Goal: Information Seeking & Learning: Check status

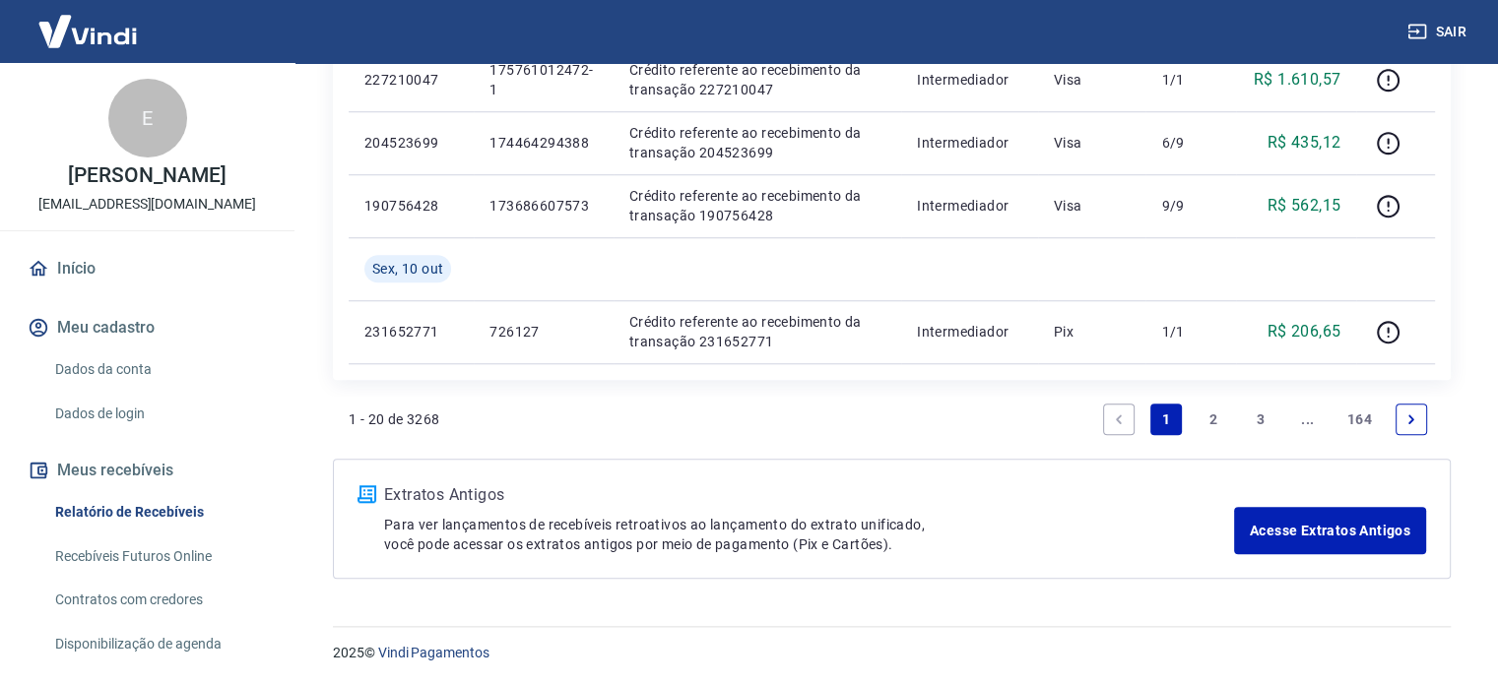
scroll to position [1679, 0]
click at [1203, 421] on link "2" at bounding box center [1214, 419] width 32 height 32
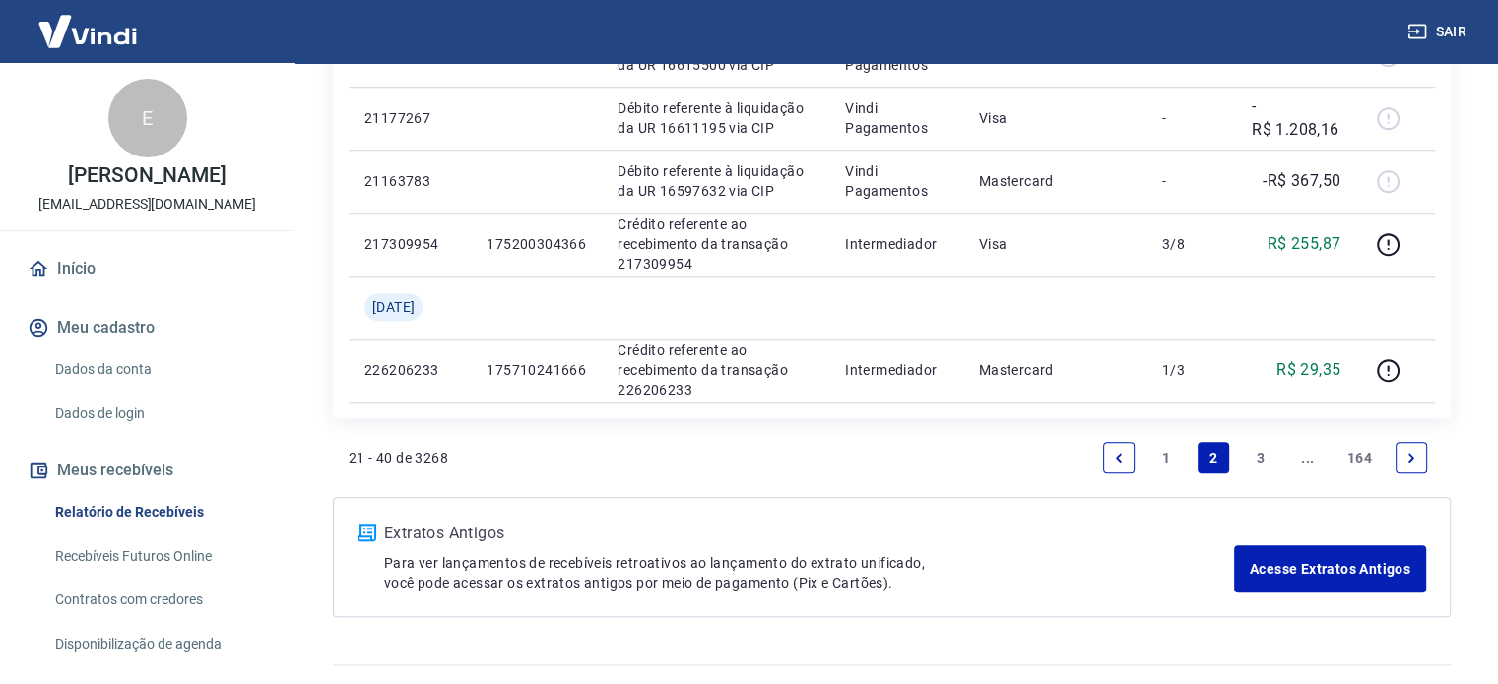
scroll to position [1674, 0]
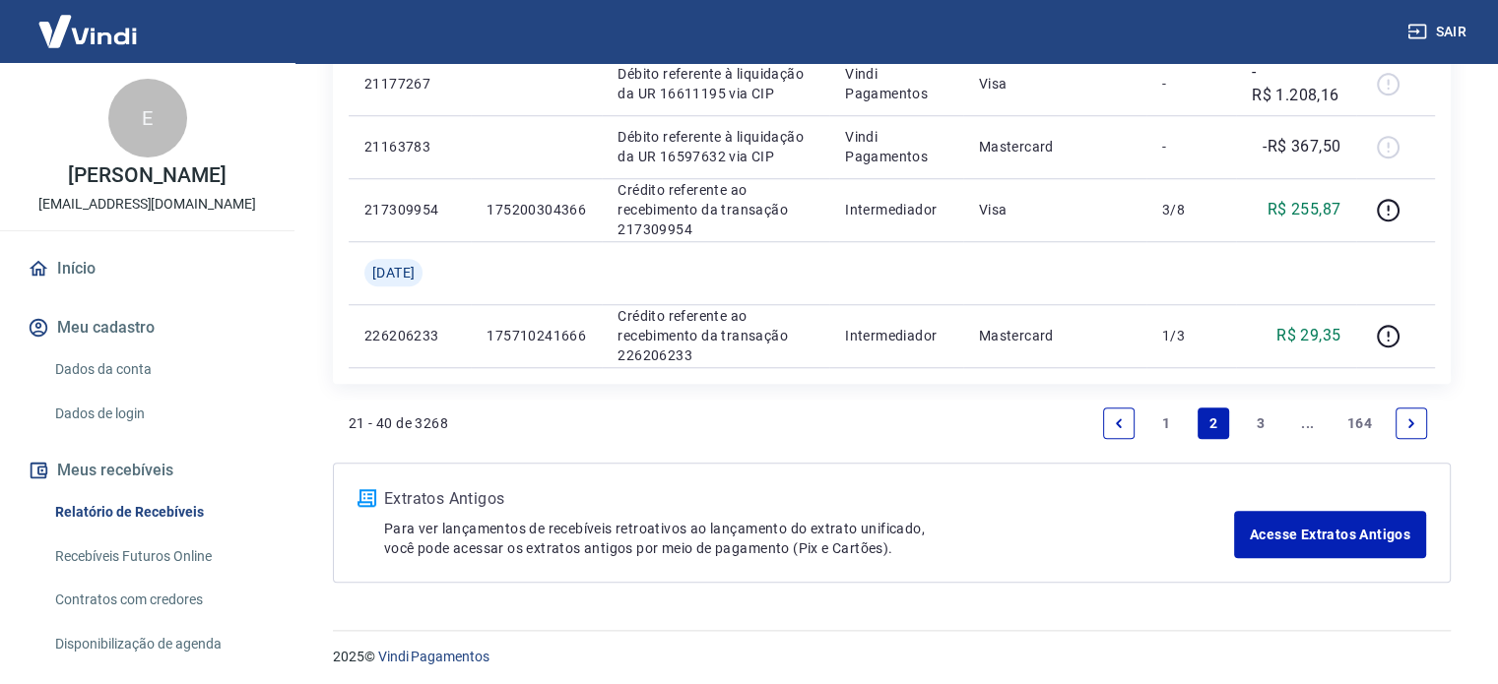
click at [1258, 425] on link "3" at bounding box center [1261, 424] width 32 height 32
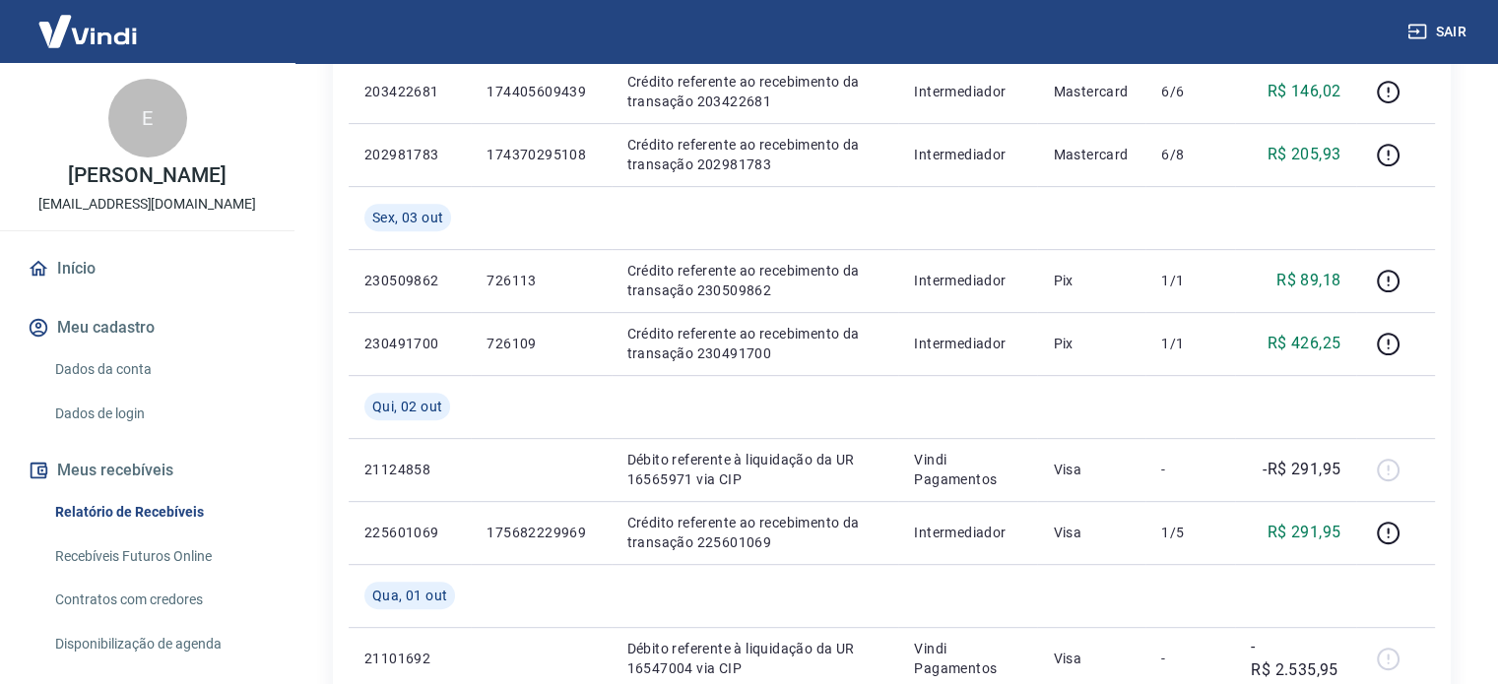
scroll to position [788, 0]
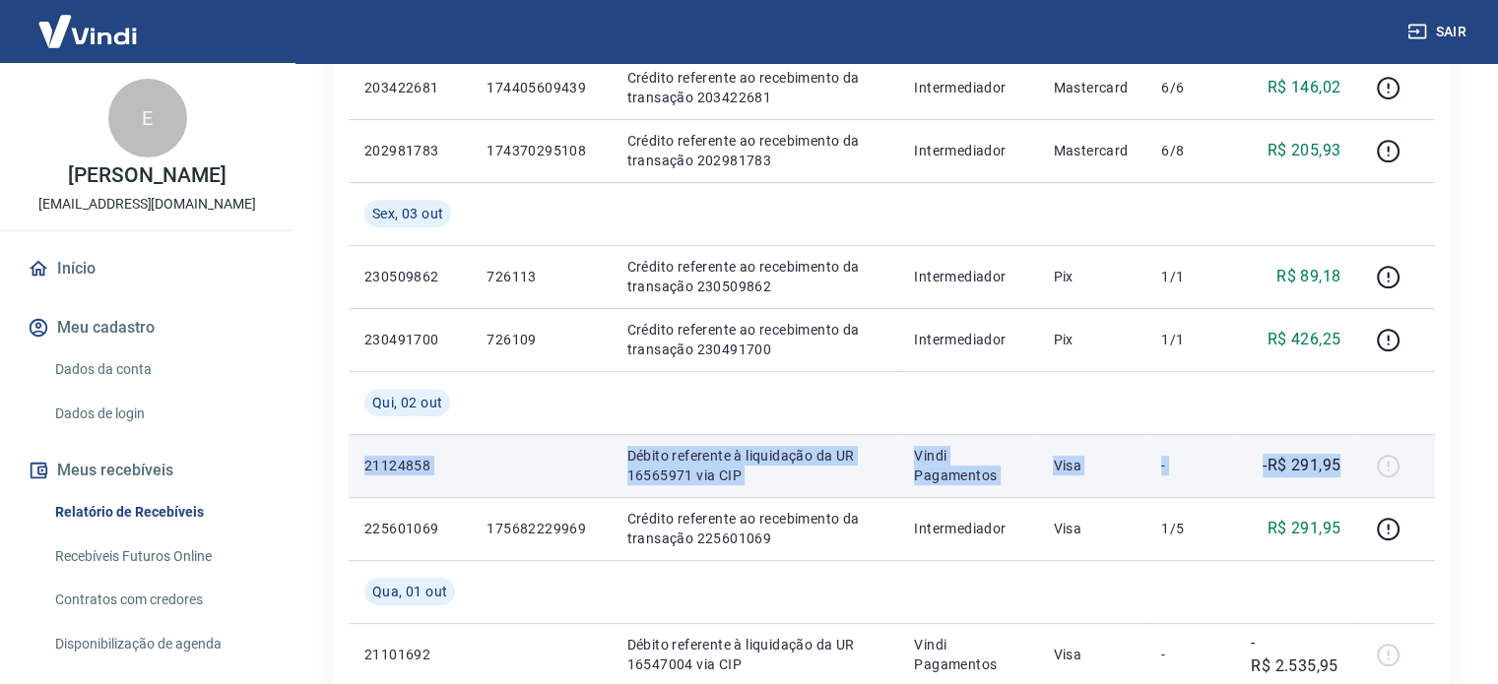
drag, startPoint x: 1346, startPoint y: 468, endPoint x: 353, endPoint y: 468, distance: 993.7
click at [353, 468] on tr "21124858 Débito referente à liquidação da UR 16565971 via CIP Vindi Pagamentos …" at bounding box center [892, 465] width 1086 height 63
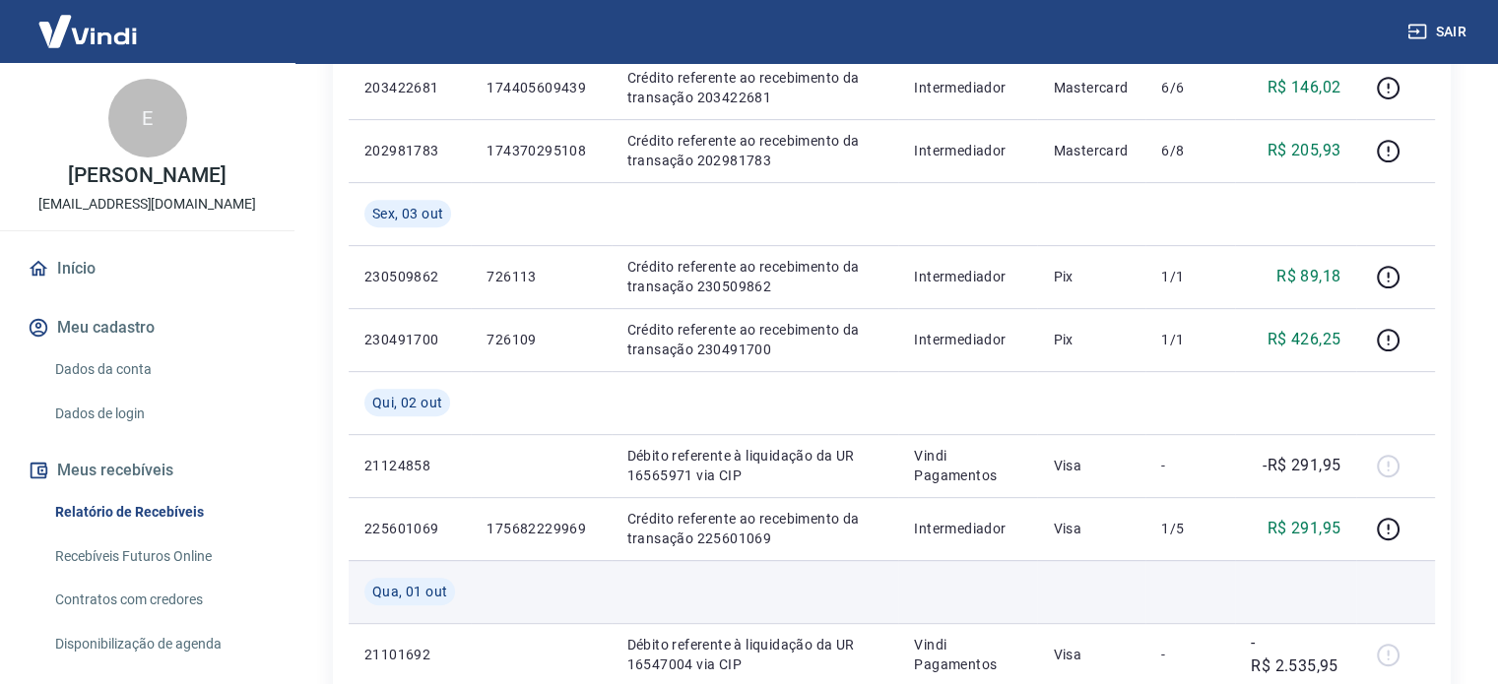
click at [1281, 579] on td at bounding box center [1295, 591] width 121 height 63
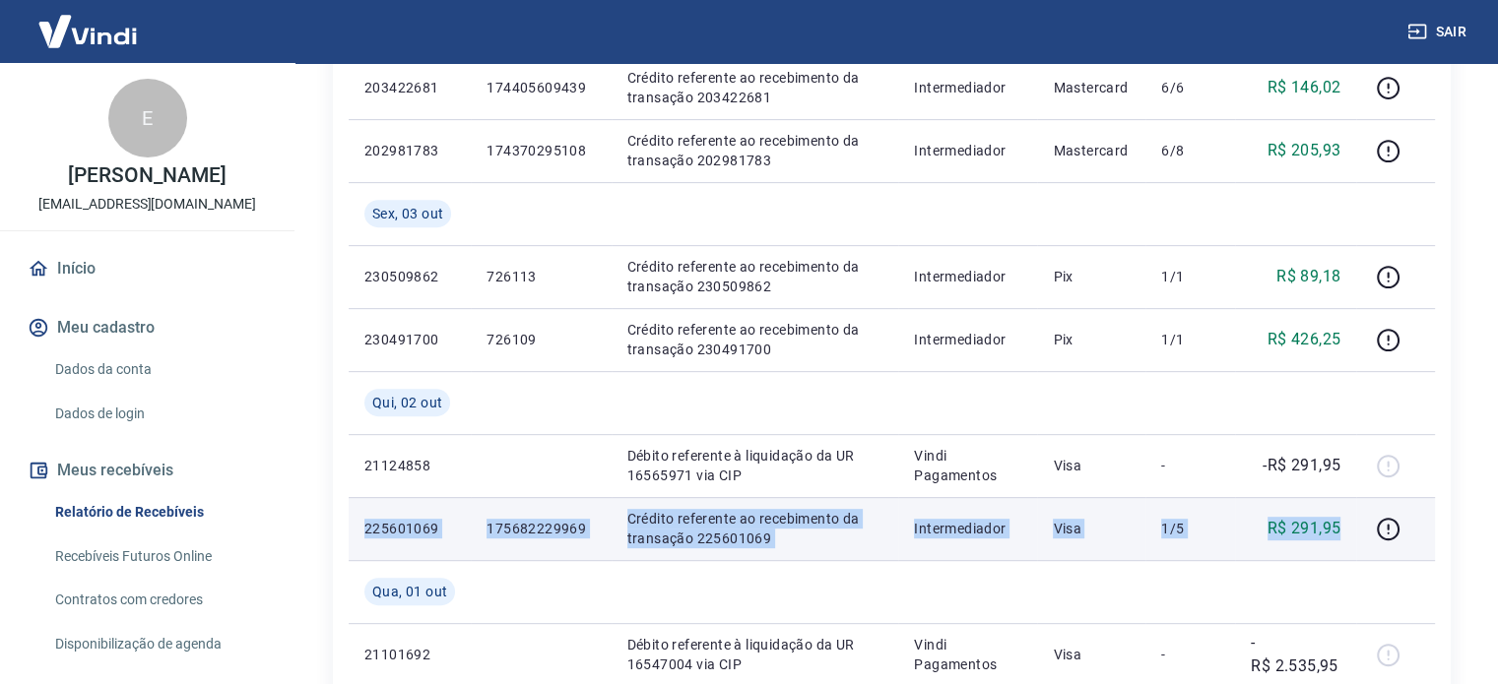
drag, startPoint x: 1350, startPoint y: 533, endPoint x: 356, endPoint y: 531, distance: 994.7
click at [356, 531] on tr "225601069 175682229969 Crédito referente ao recebimento da transação 225601069 …" at bounding box center [892, 528] width 1086 height 63
copy tr "225601069 175682229969 Crédito referente ao recebimento da transação 225601069 …"
click at [615, 545] on td "Crédito referente ao recebimento da transação 225601069" at bounding box center [756, 528] width 288 height 63
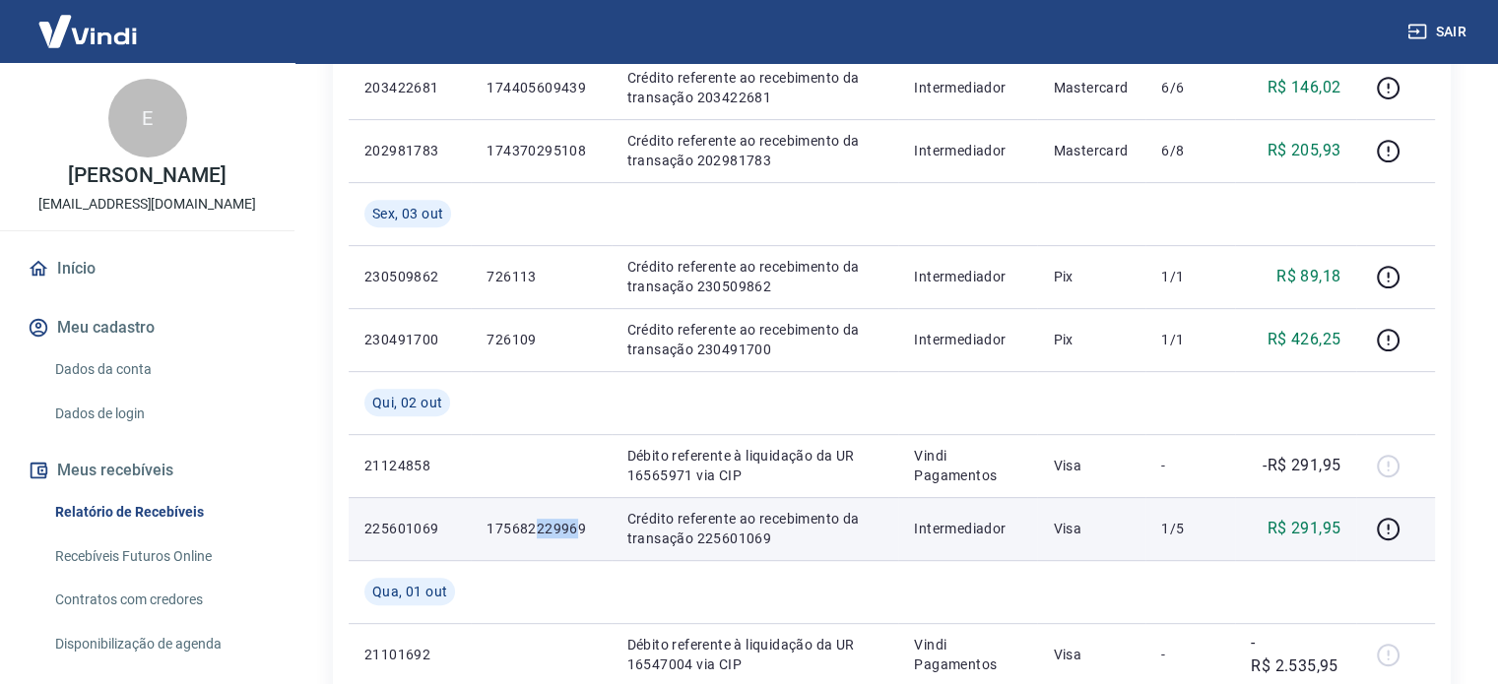
drag, startPoint x: 583, startPoint y: 527, endPoint x: 536, endPoint y: 530, distance: 47.4
click at [536, 530] on p "175682229969" at bounding box center [541, 529] width 108 height 20
drag, startPoint x: 589, startPoint y: 526, endPoint x: 566, endPoint y: 527, distance: 22.7
click at [566, 527] on p "175682229969" at bounding box center [541, 529] width 108 height 20
click at [585, 531] on p "175682229969" at bounding box center [541, 529] width 108 height 20
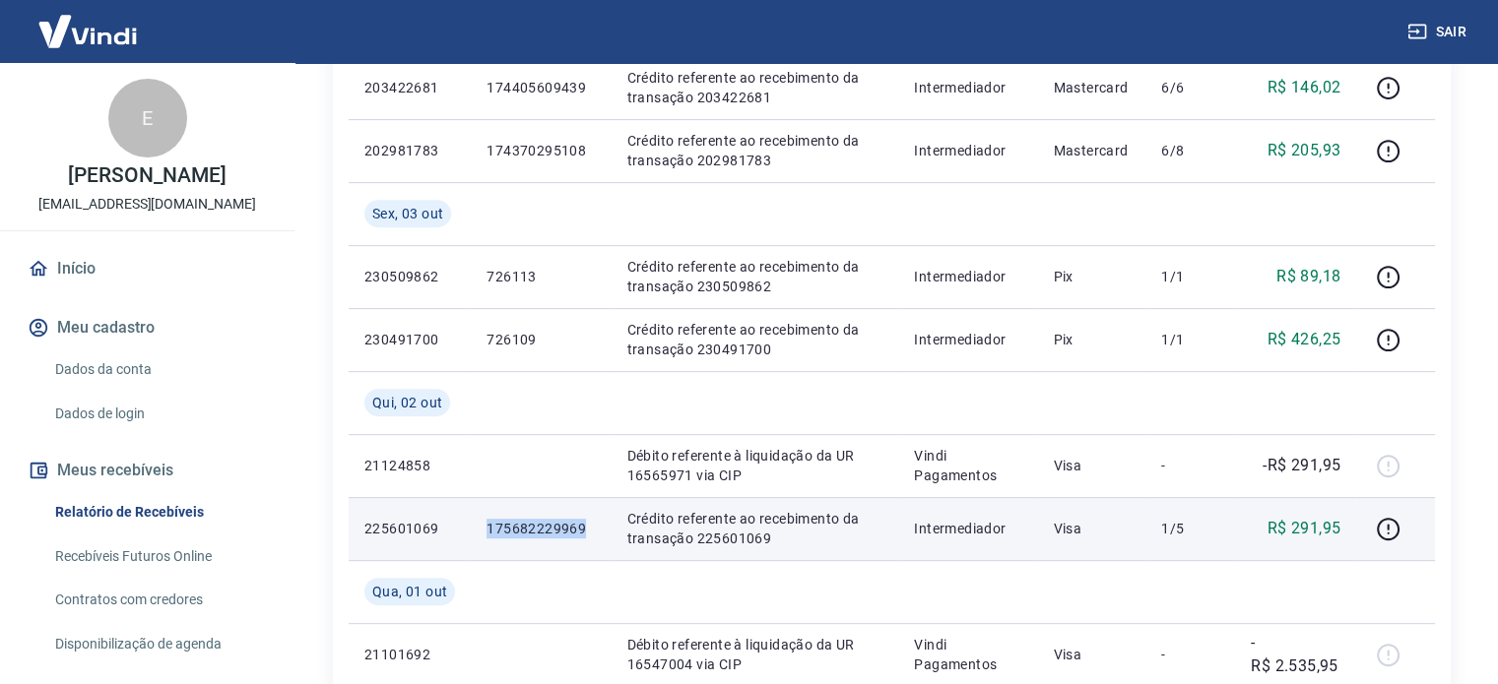
drag, startPoint x: 585, startPoint y: 531, endPoint x: 508, endPoint y: 527, distance: 76.9
click at [486, 529] on td "175682229969" at bounding box center [541, 528] width 140 height 63
copy p "175682229969"
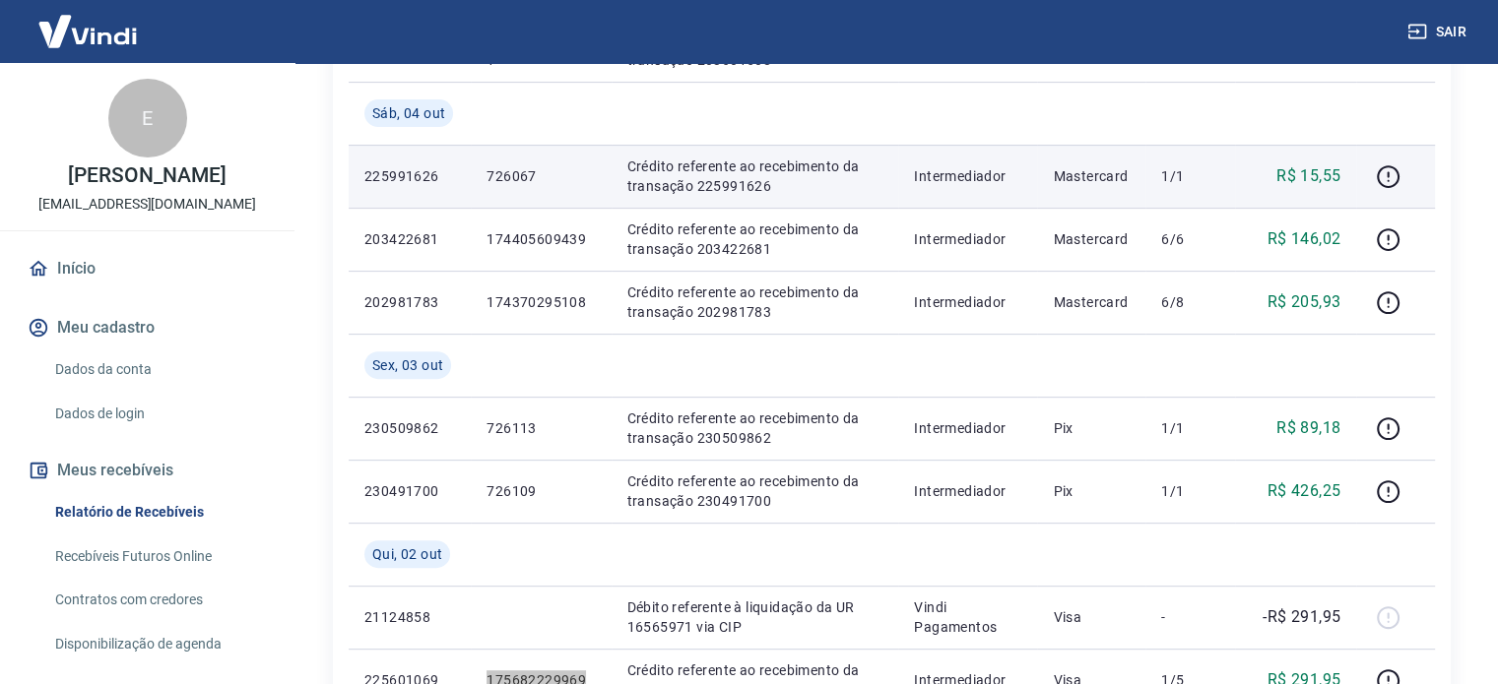
scroll to position [591, 0]
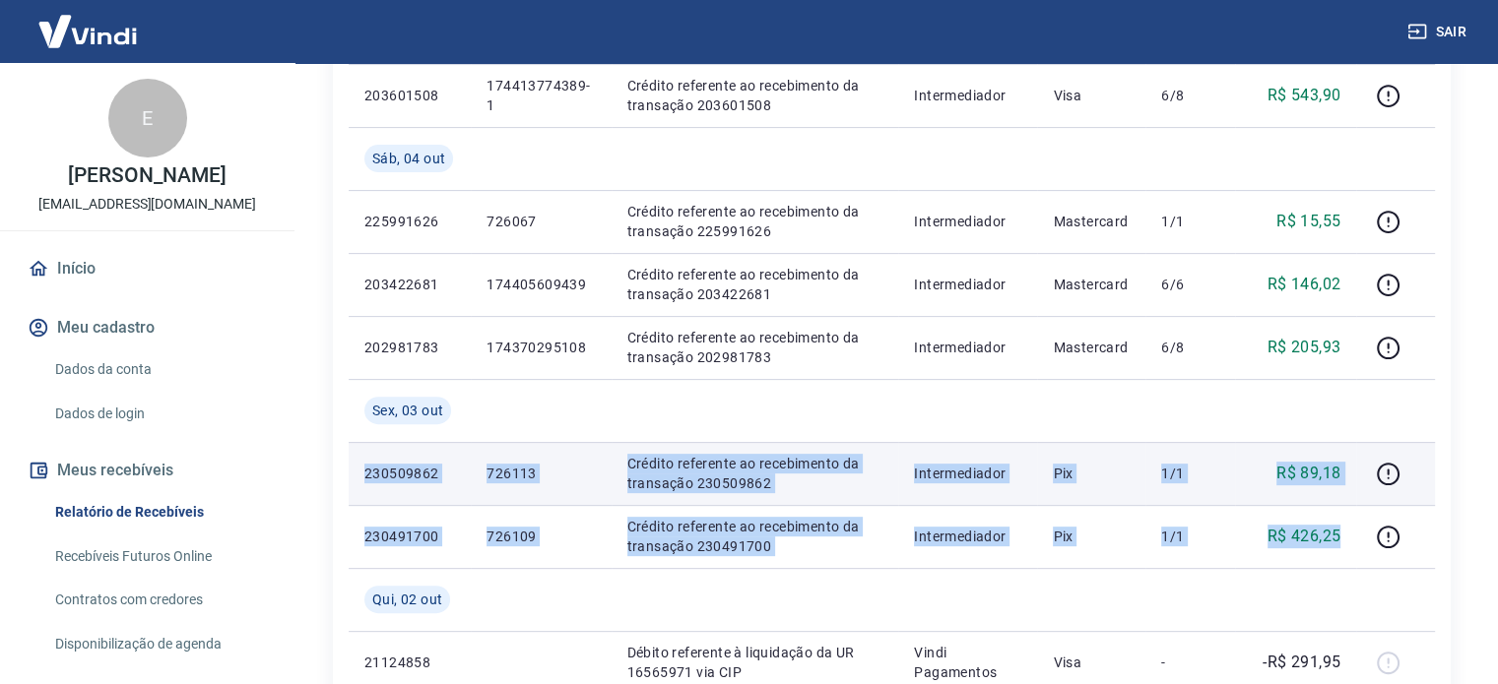
drag, startPoint x: 1349, startPoint y: 543, endPoint x: 350, endPoint y: 474, distance: 1002.0
click at [350, 474] on tbody "[DATE] 226205492 175710232457 Crédito referente ao recebimento da transação 226…" at bounding box center [892, 631] width 1086 height 1639
copy tbody "230509862 726113 Crédito referente ao recebimento da transação 230509862 Interm…"
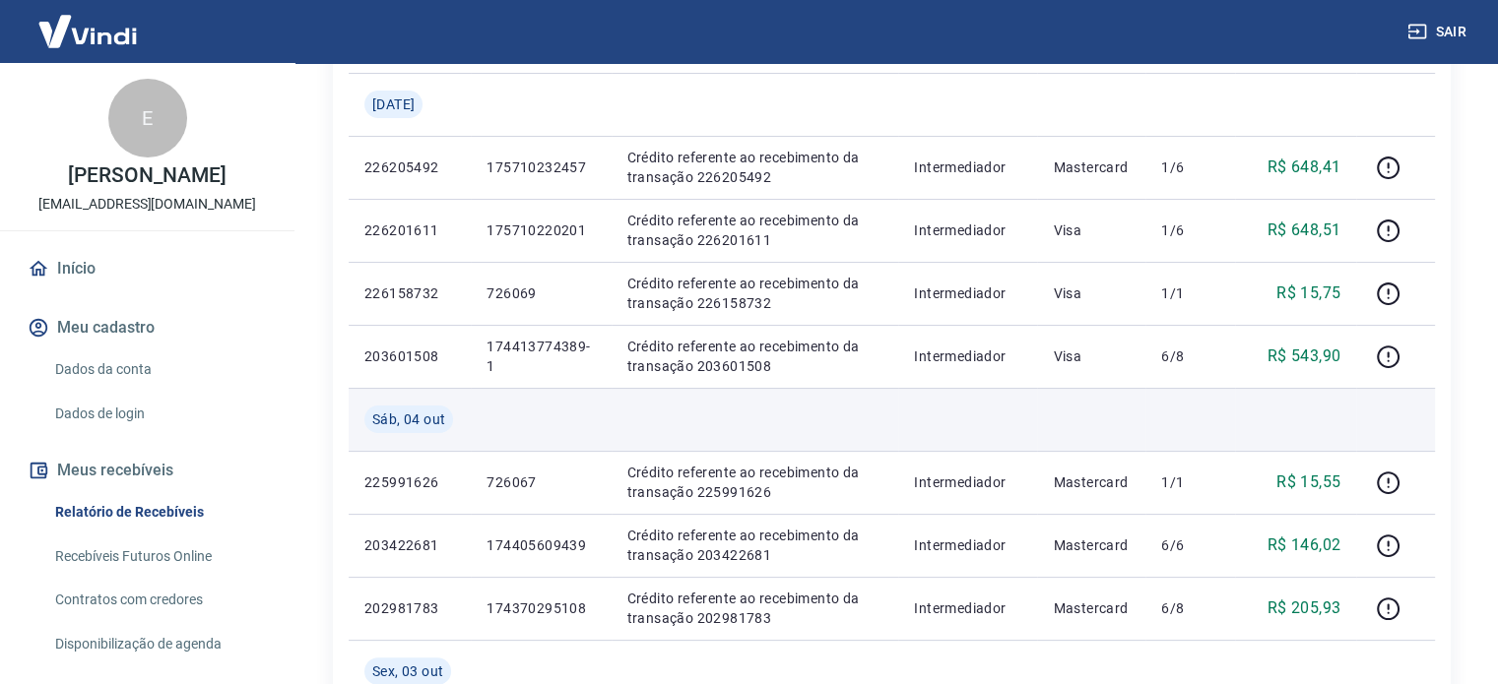
scroll to position [295, 0]
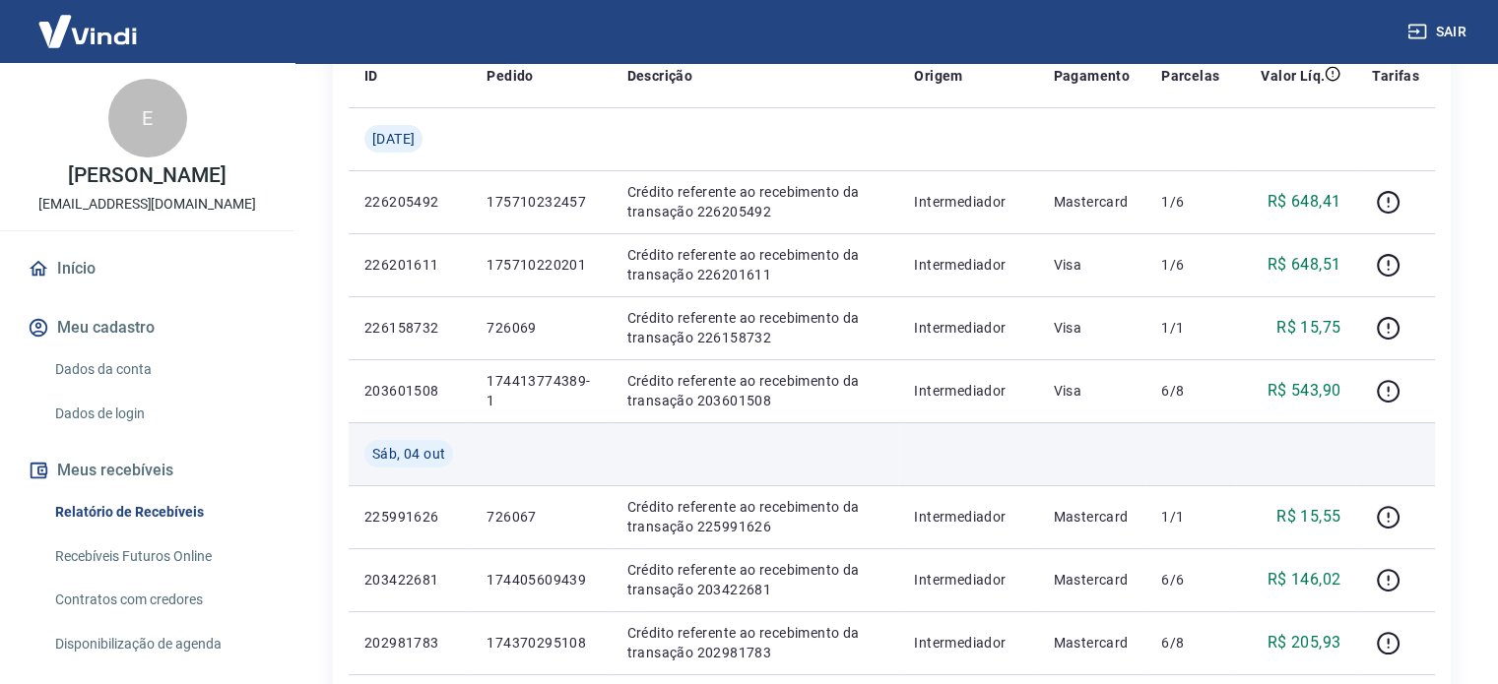
click at [1202, 469] on td at bounding box center [1190, 454] width 90 height 63
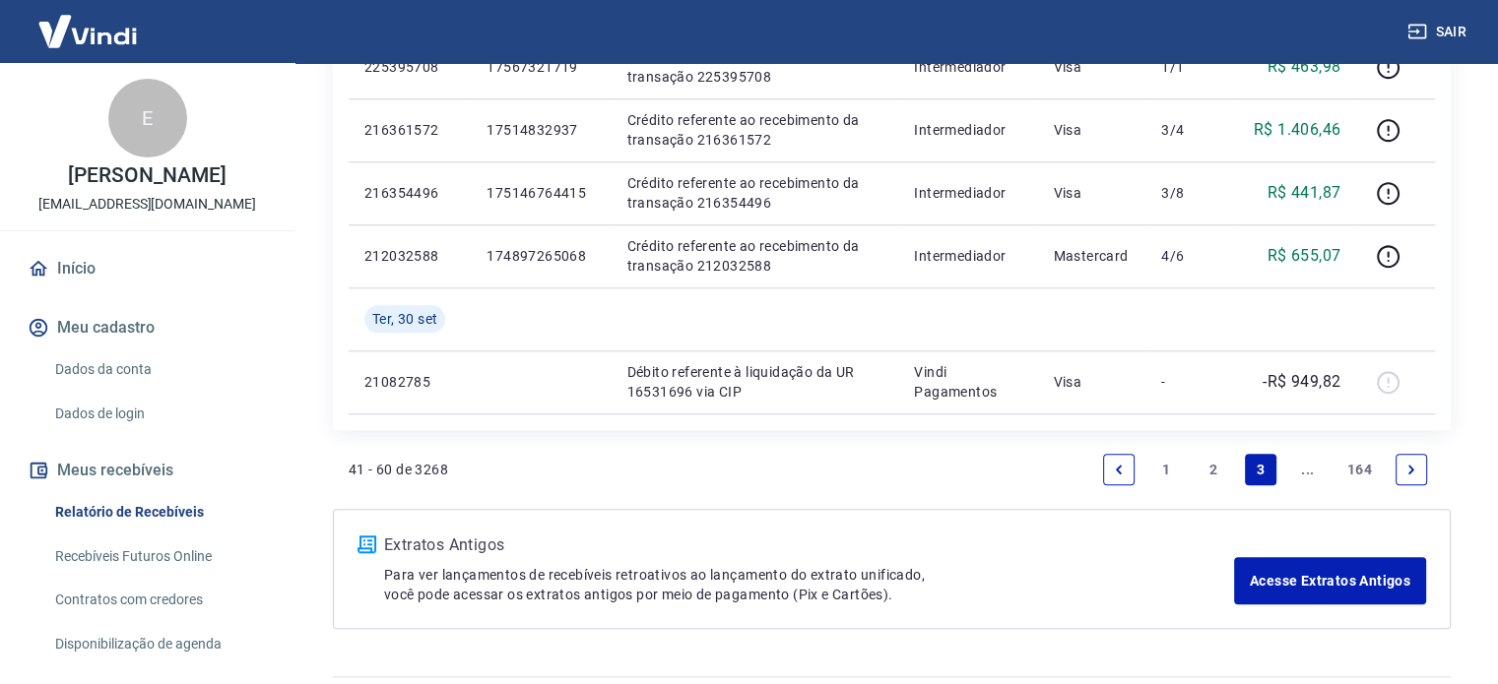
scroll to position [1674, 0]
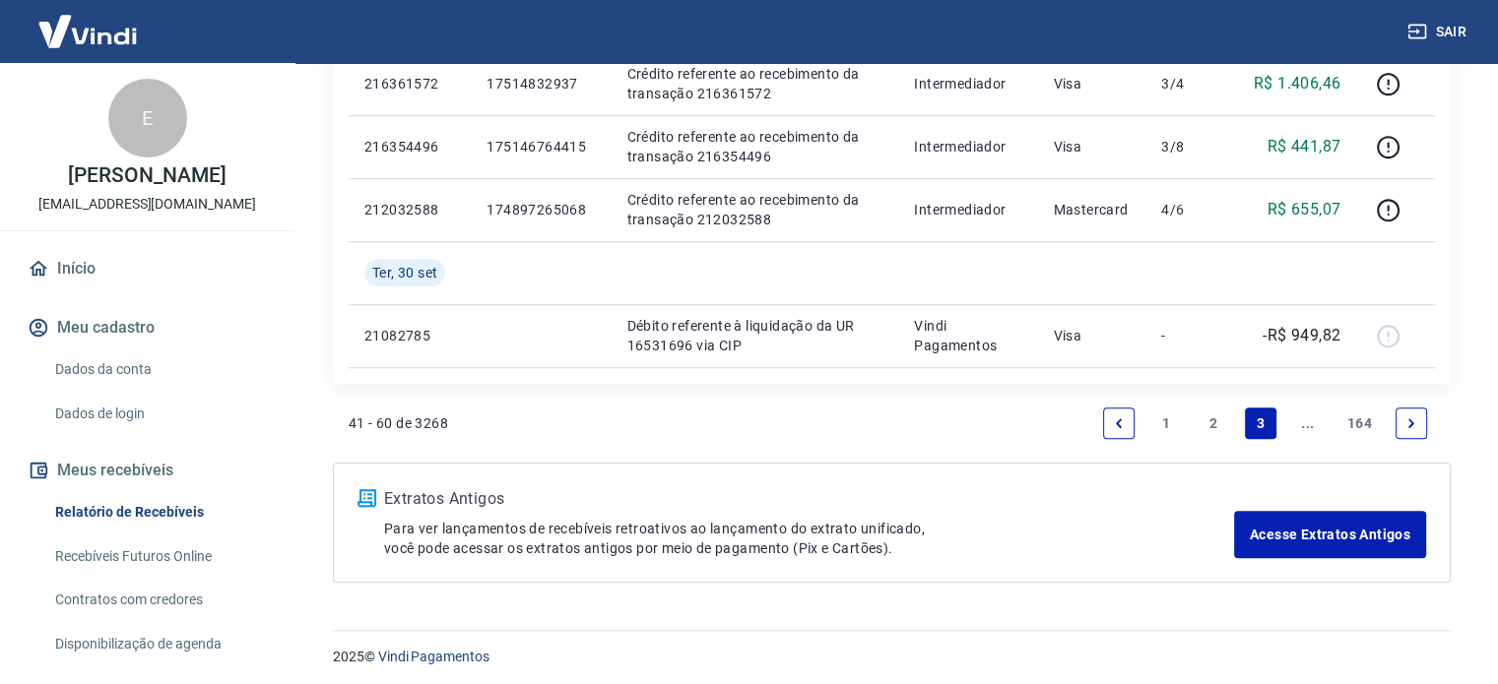
click at [1215, 423] on link "2" at bounding box center [1214, 424] width 32 height 32
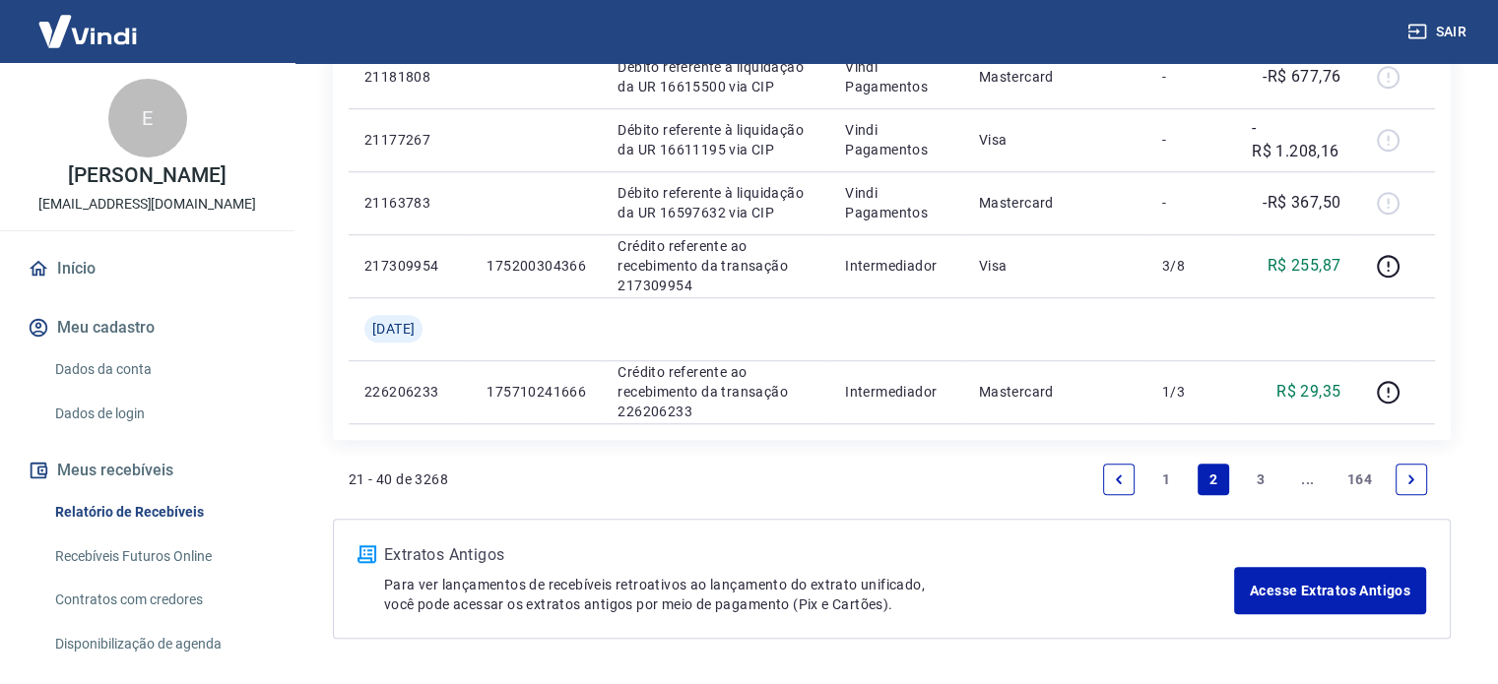
scroll to position [1679, 0]
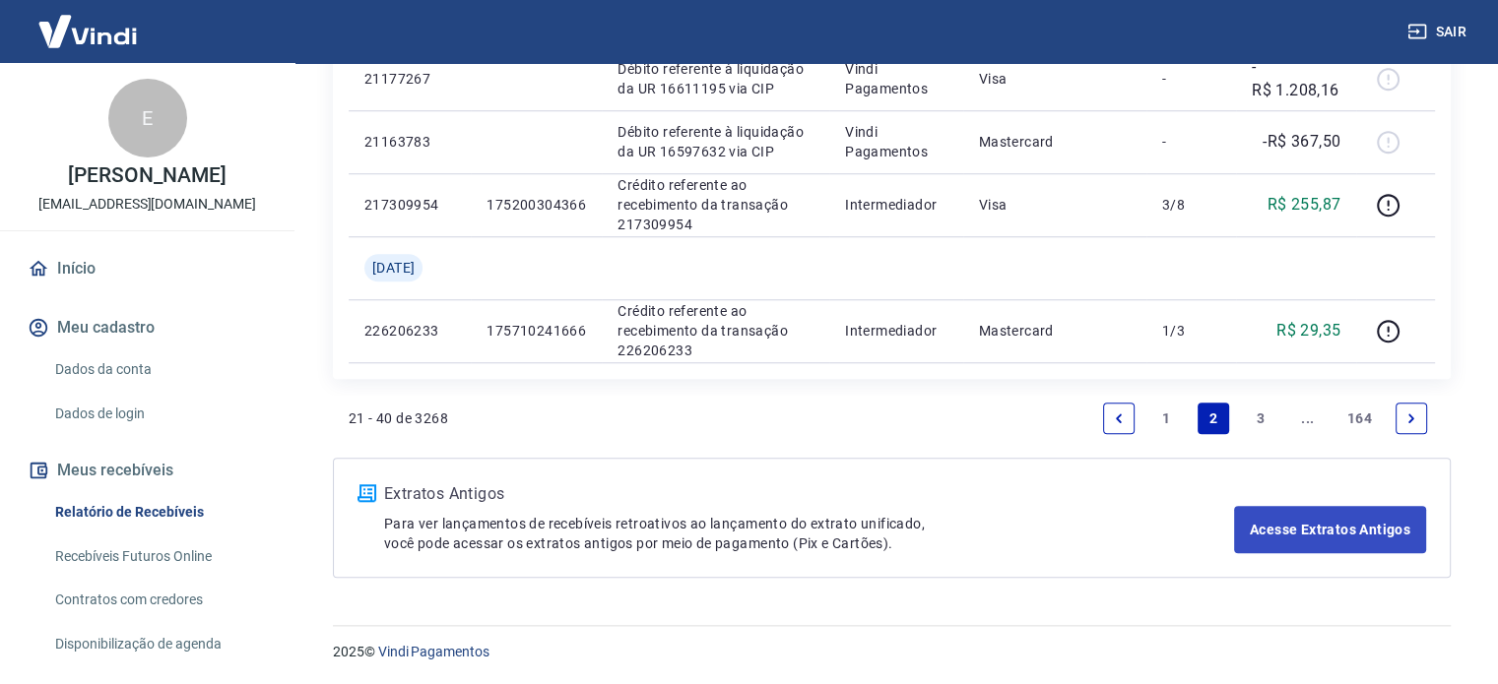
click at [1257, 413] on link "3" at bounding box center [1261, 419] width 32 height 32
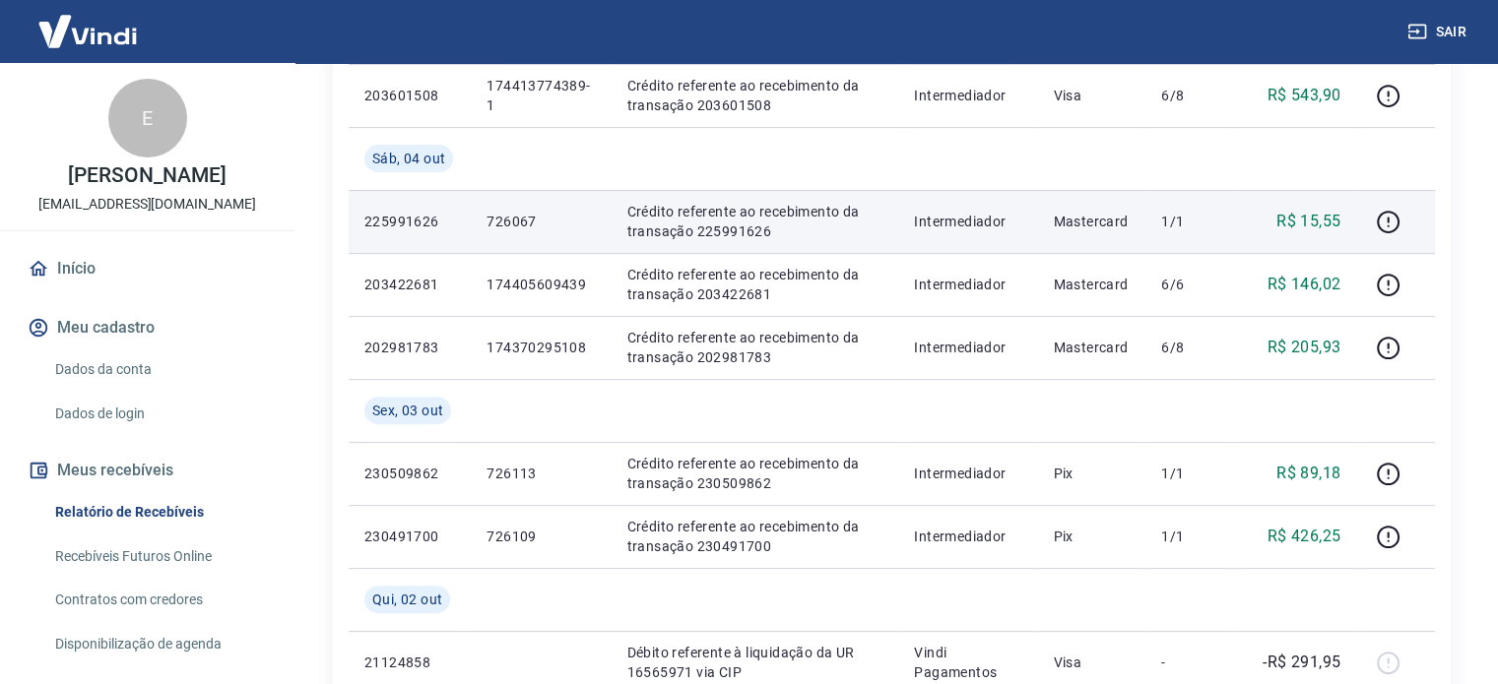
scroll to position [492, 0]
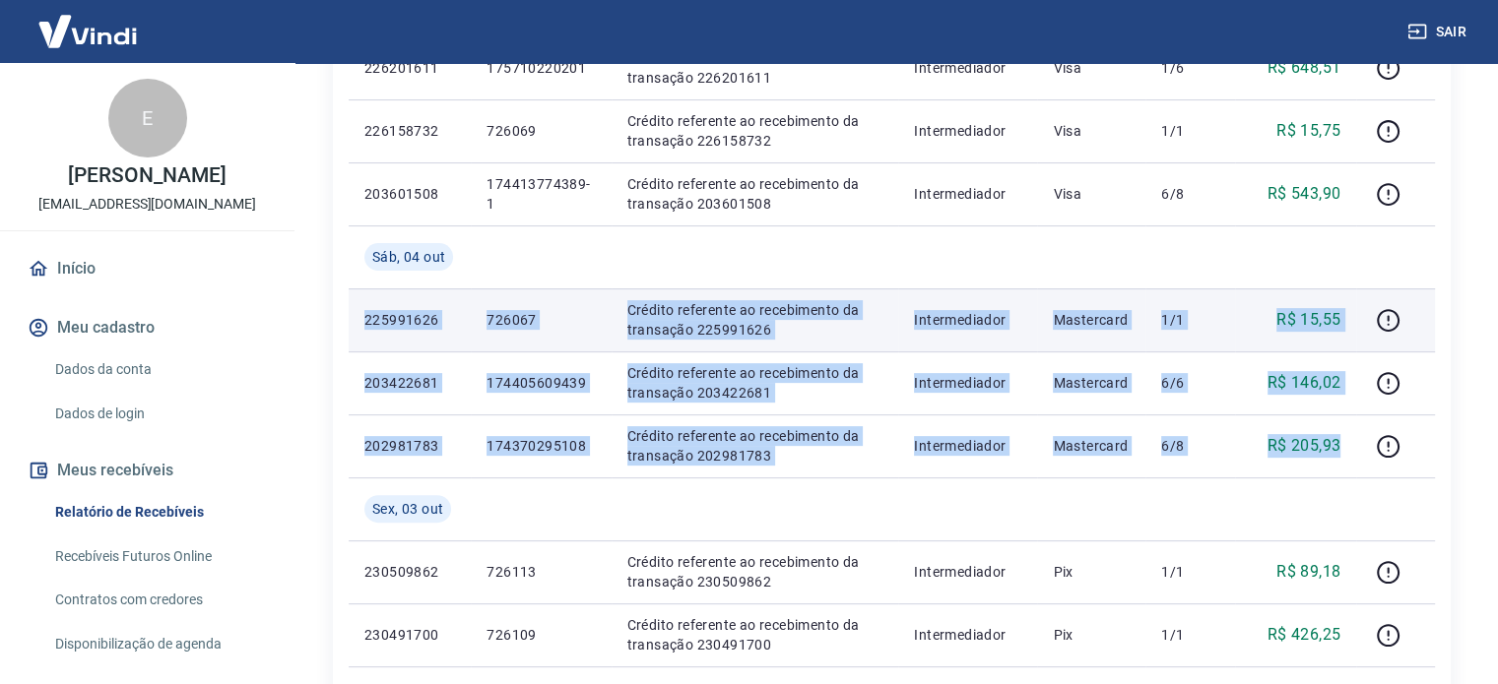
drag, startPoint x: 1347, startPoint y: 440, endPoint x: 356, endPoint y: 317, distance: 999.4
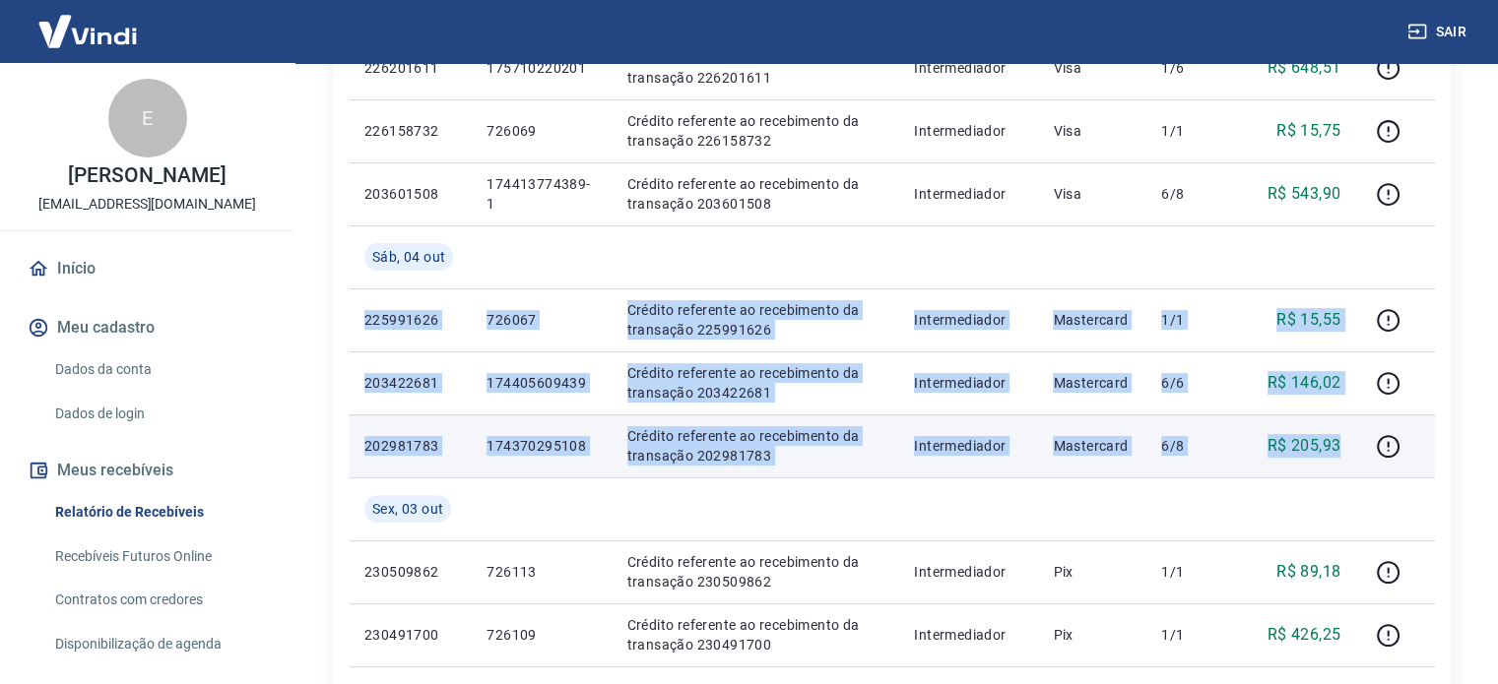
copy tbody "225991626 726067 Crédito referente ao recebimento da transação 225991626 Interm…"
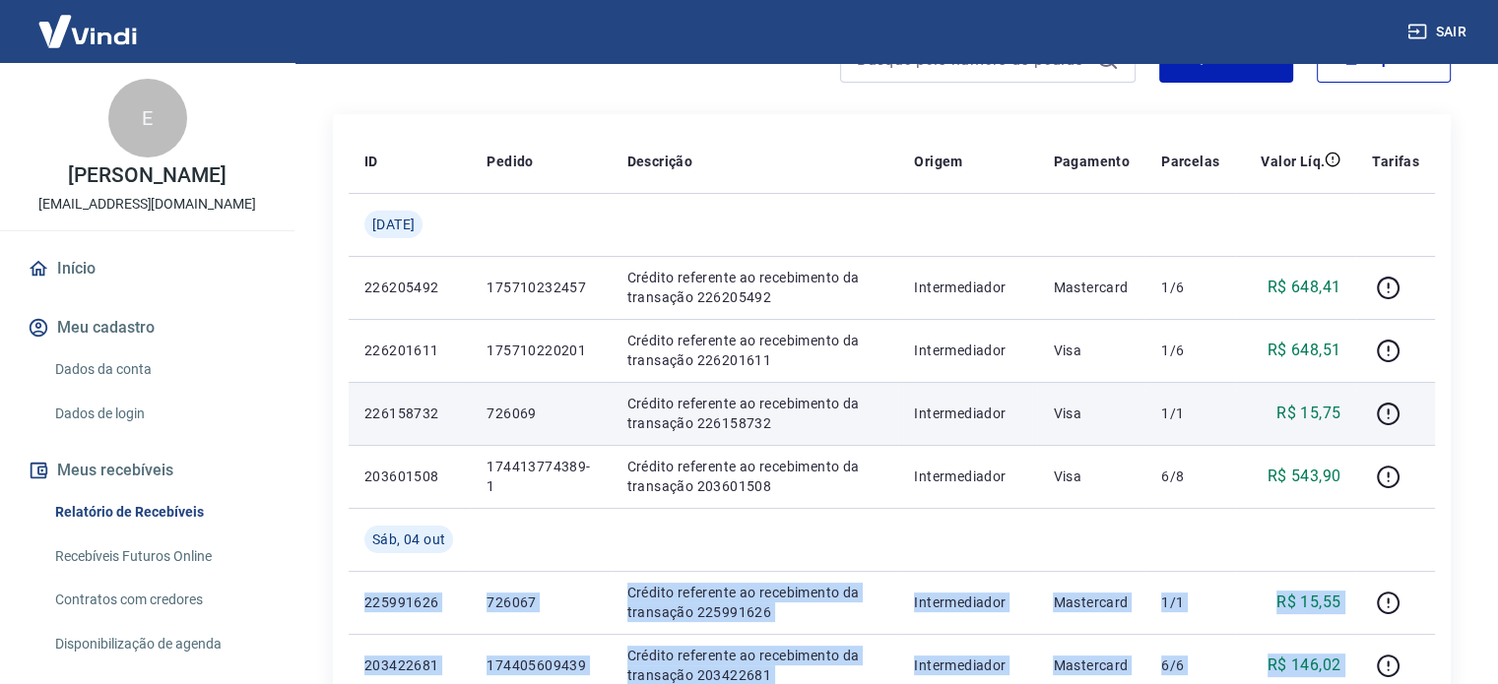
scroll to position [197, 0]
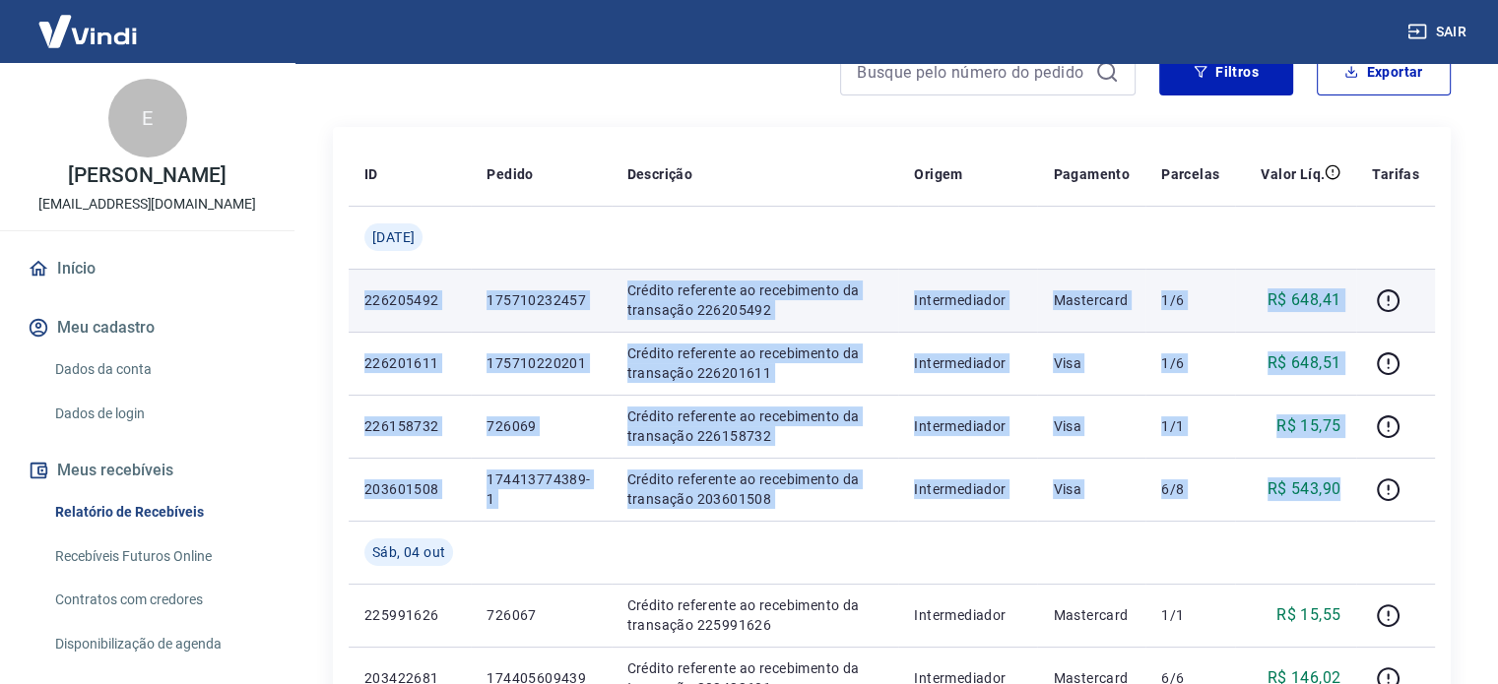
drag, startPoint x: 1342, startPoint y: 486, endPoint x: 362, endPoint y: 294, distance: 998.4
copy tbody "226205492 175710232457 Crédito referente ao recebimento da transação 226205492 …"
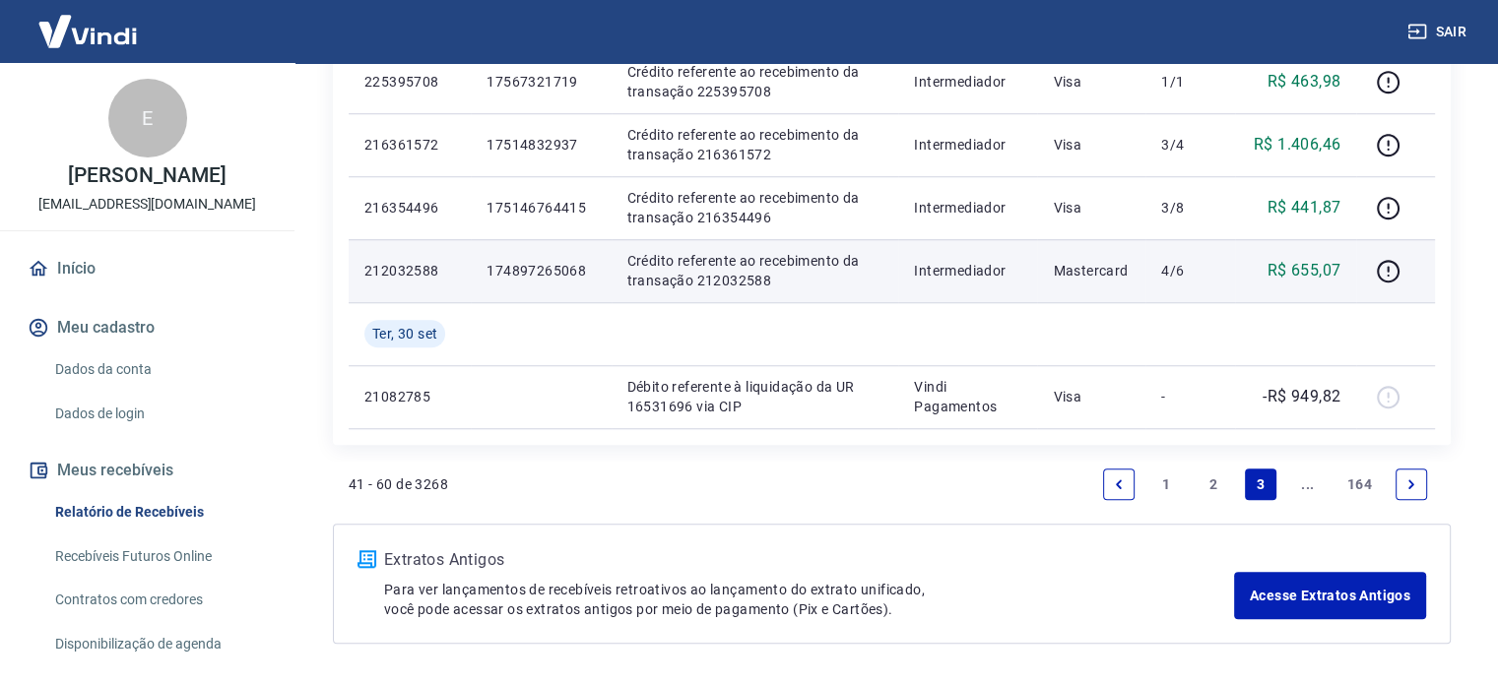
scroll to position [1679, 0]
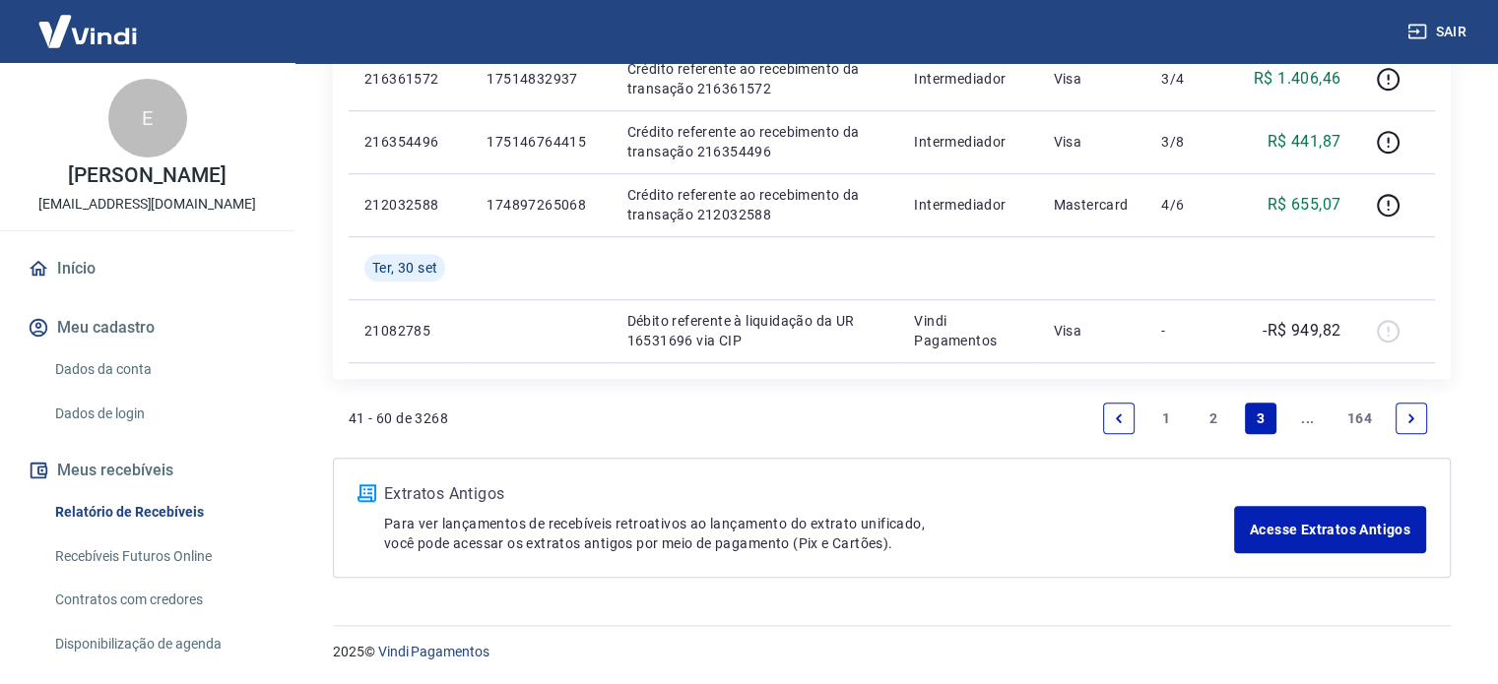
click at [1208, 416] on link "2" at bounding box center [1214, 419] width 32 height 32
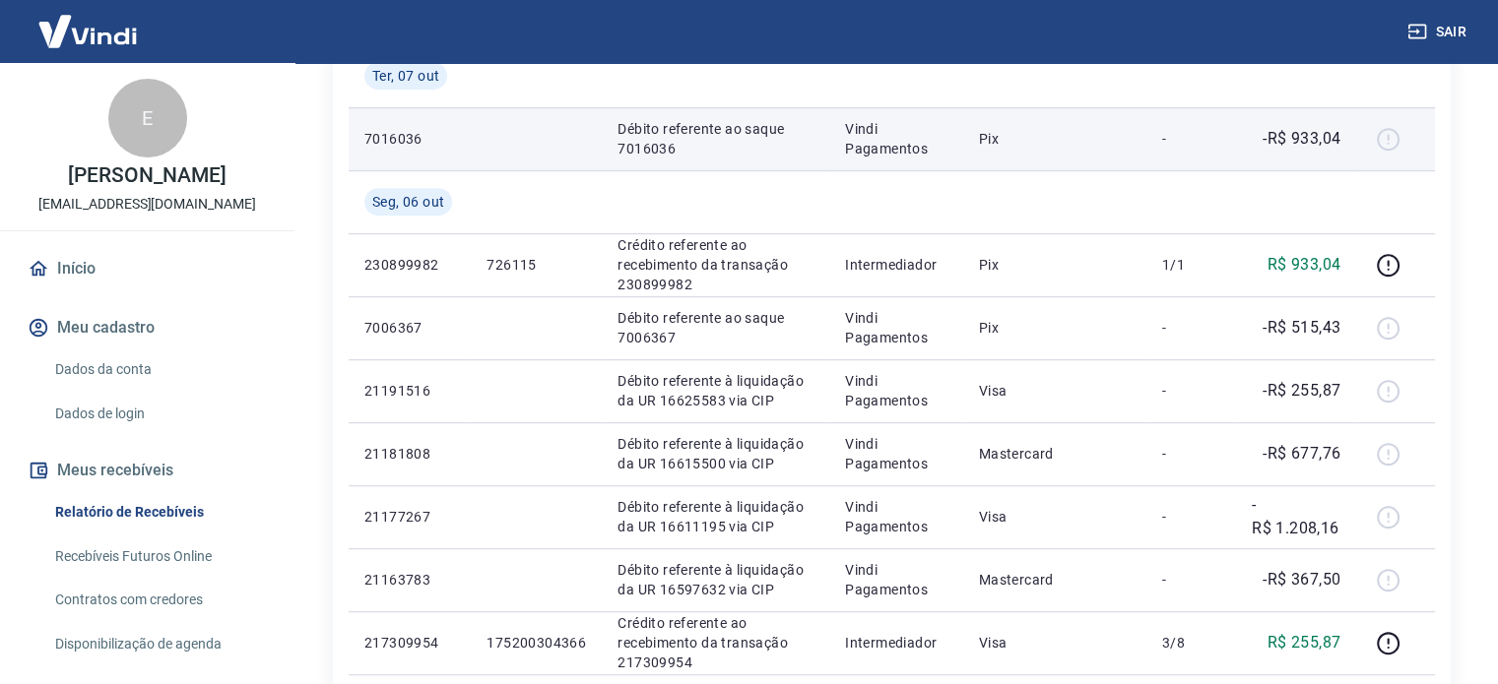
scroll to position [1576, 0]
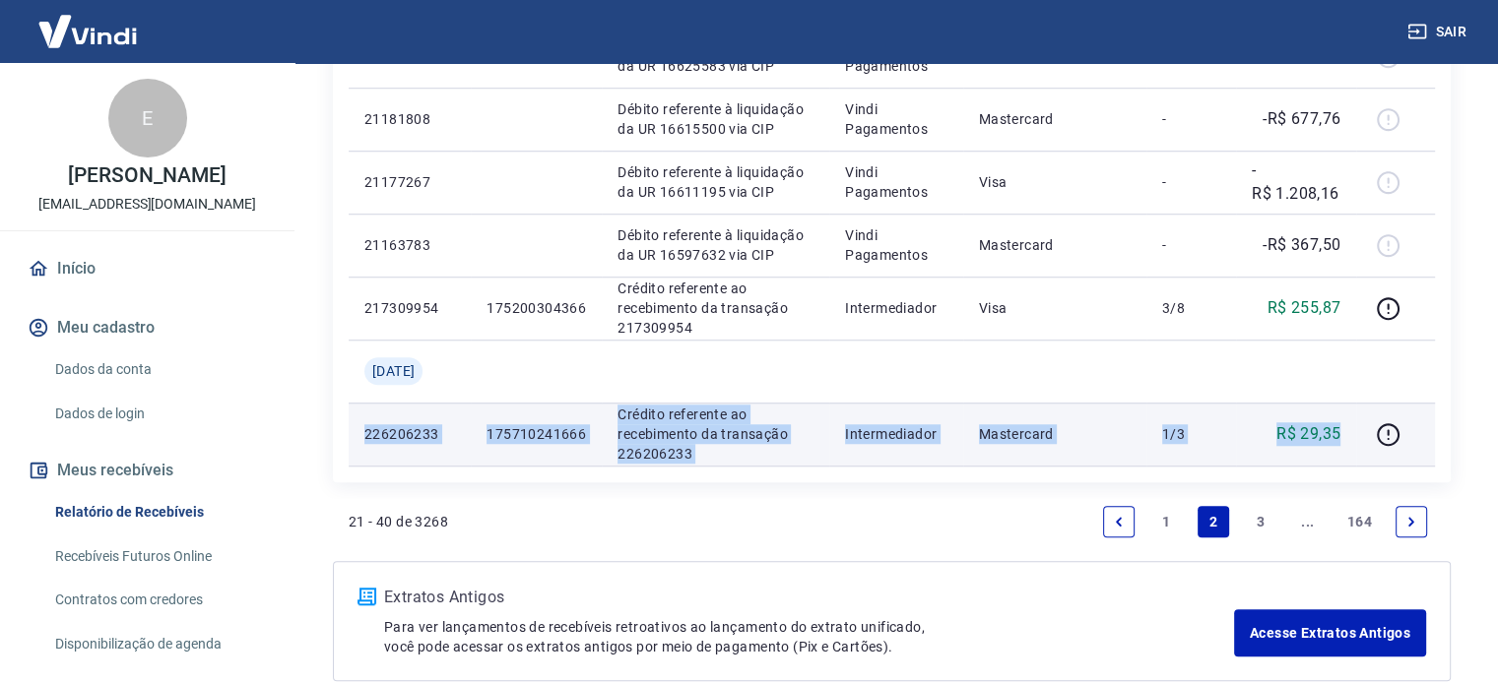
drag, startPoint x: 1344, startPoint y: 436, endPoint x: 356, endPoint y: 438, distance: 988.8
click at [356, 438] on tr "226206233 175710241666 Crédito referente ao recebimento da transação 226206233 …" at bounding box center [892, 434] width 1086 height 63
copy tr "226206233 175710241666 Crédito referente ao recebimento da transação 226206233 …"
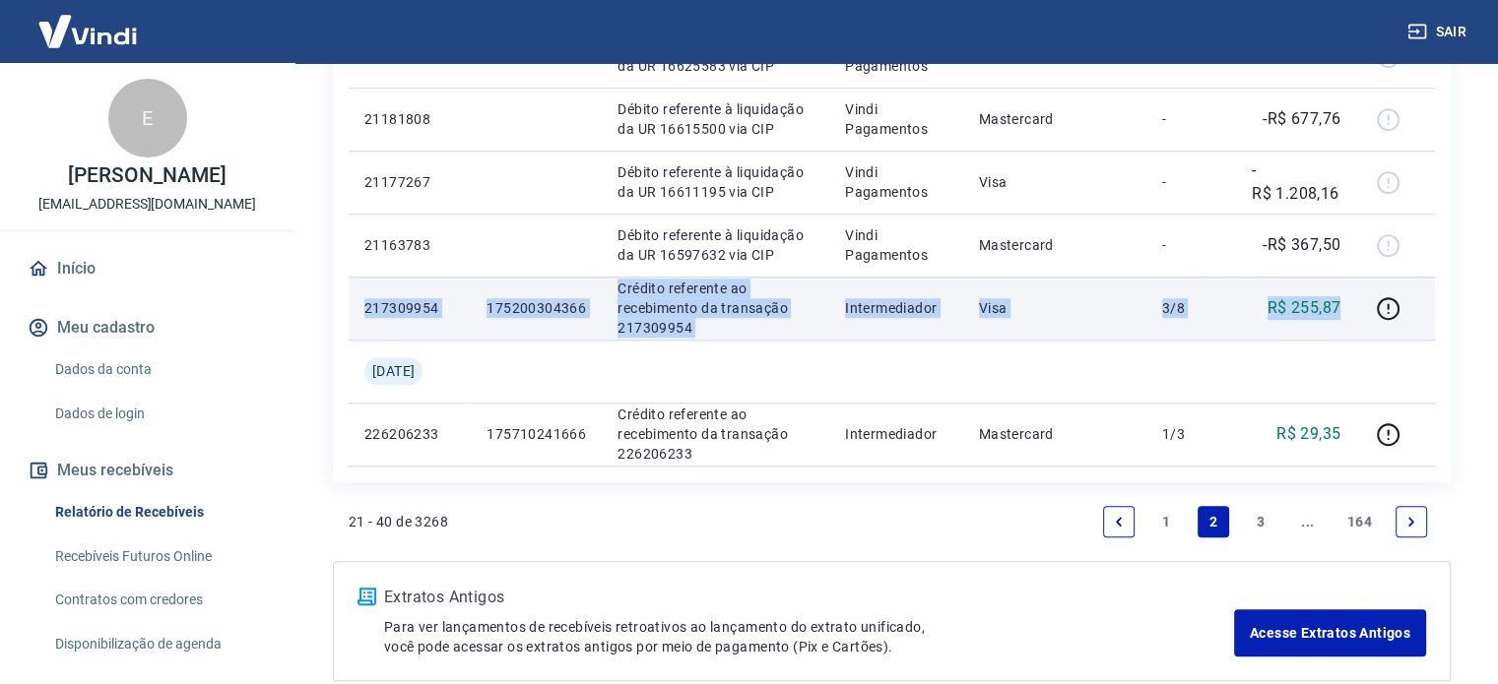
drag, startPoint x: 1341, startPoint y: 306, endPoint x: 359, endPoint y: 305, distance: 981.9
click at [359, 305] on tr "217309954 175200304366 Crédito referente ao recebimento da transação 217309954 …" at bounding box center [892, 308] width 1086 height 63
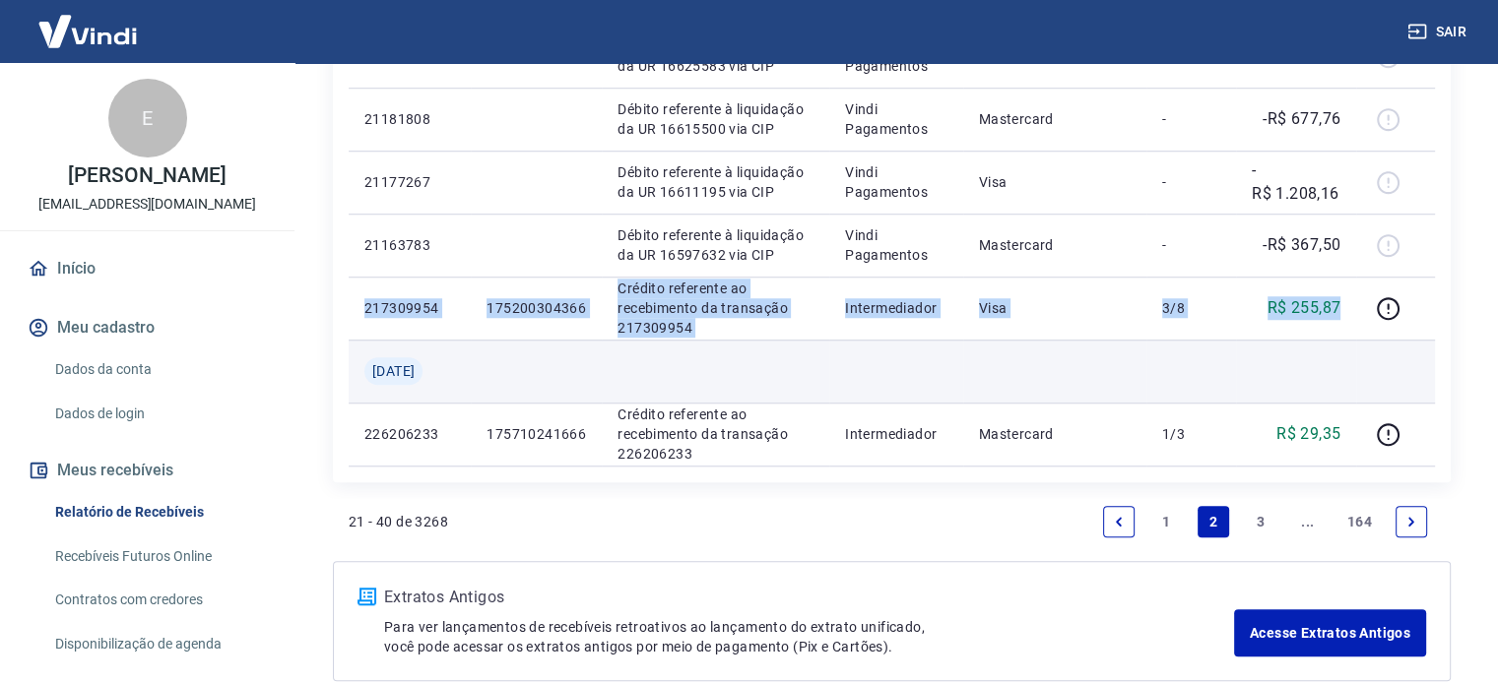
copy tr "217309954 175200304366 Crédito referente ao recebimento da transação 217309954 …"
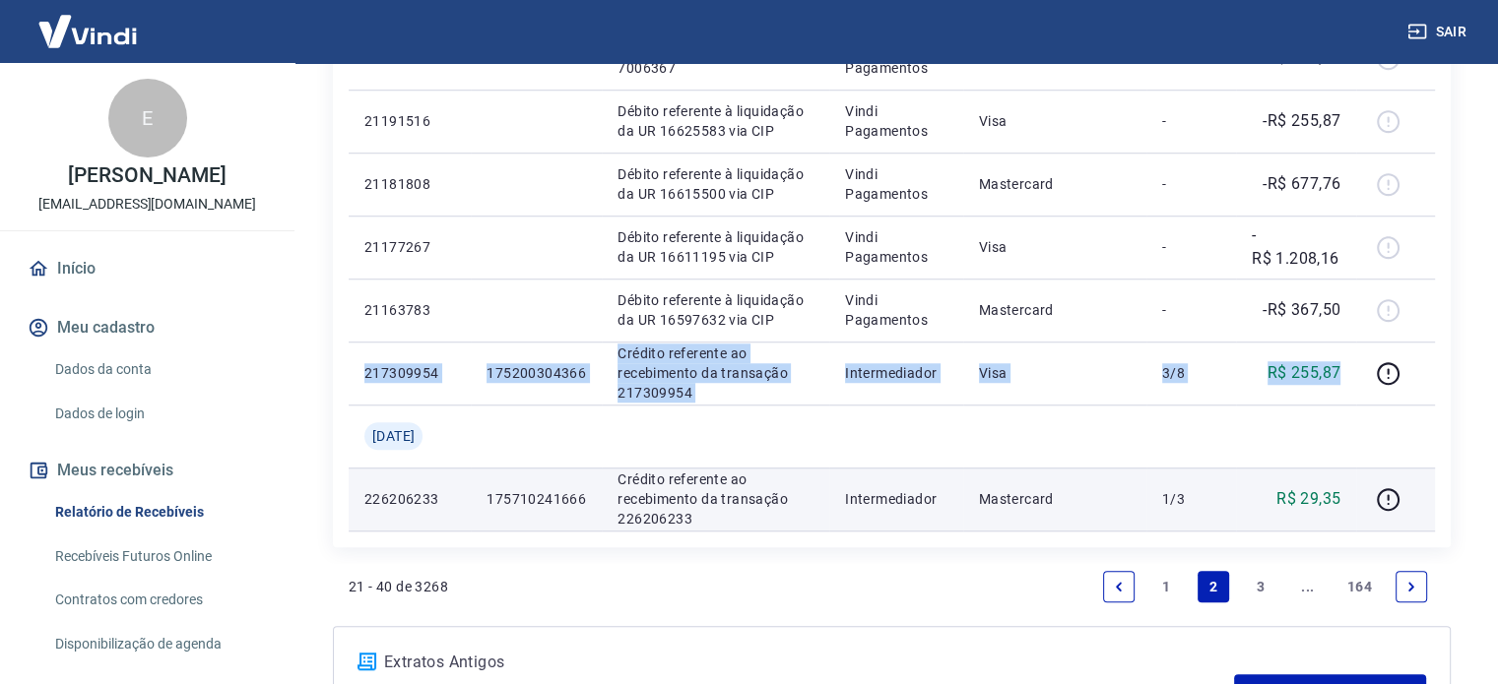
scroll to position [1280, 0]
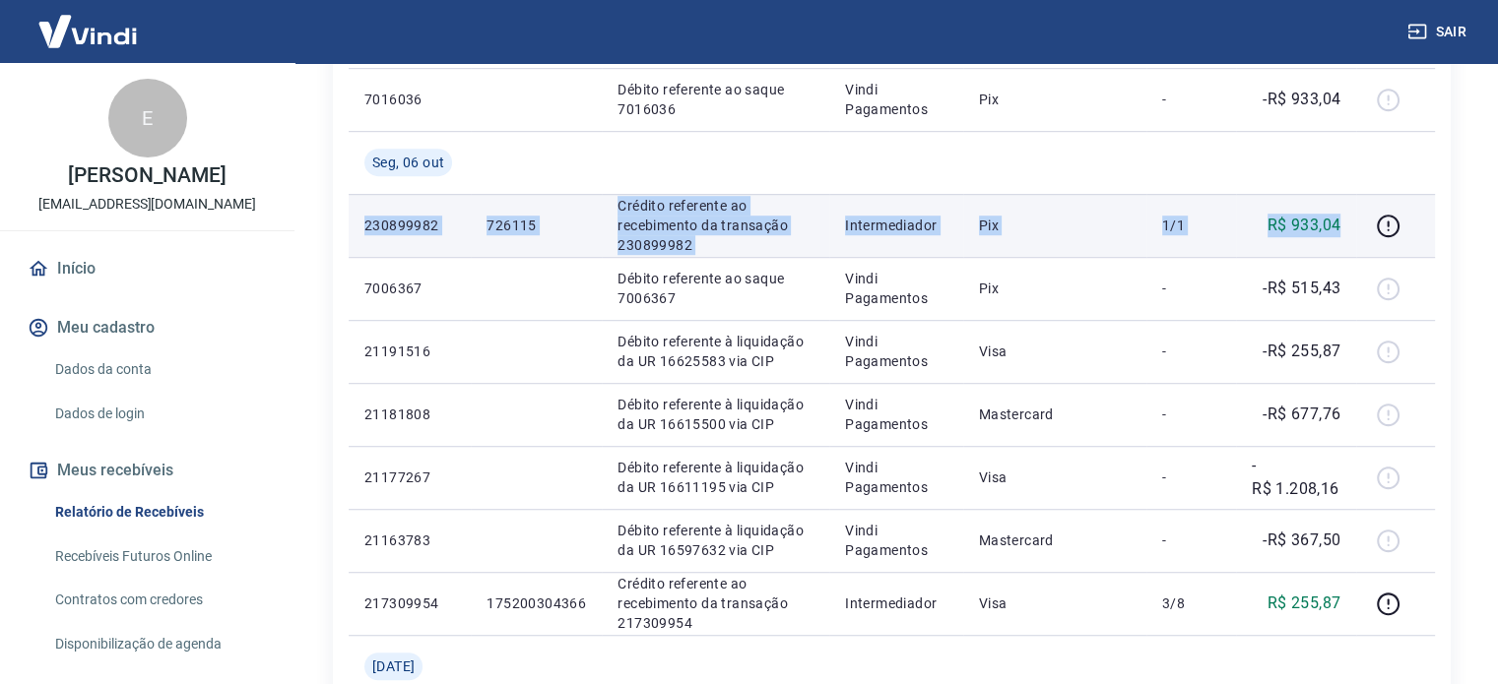
drag, startPoint x: 1340, startPoint y: 223, endPoint x: 355, endPoint y: 226, distance: 985.8
click at [355, 226] on tr "230899982 726115 Crédito referente ao recebimento da transação 230899982 Interm…" at bounding box center [892, 225] width 1086 height 63
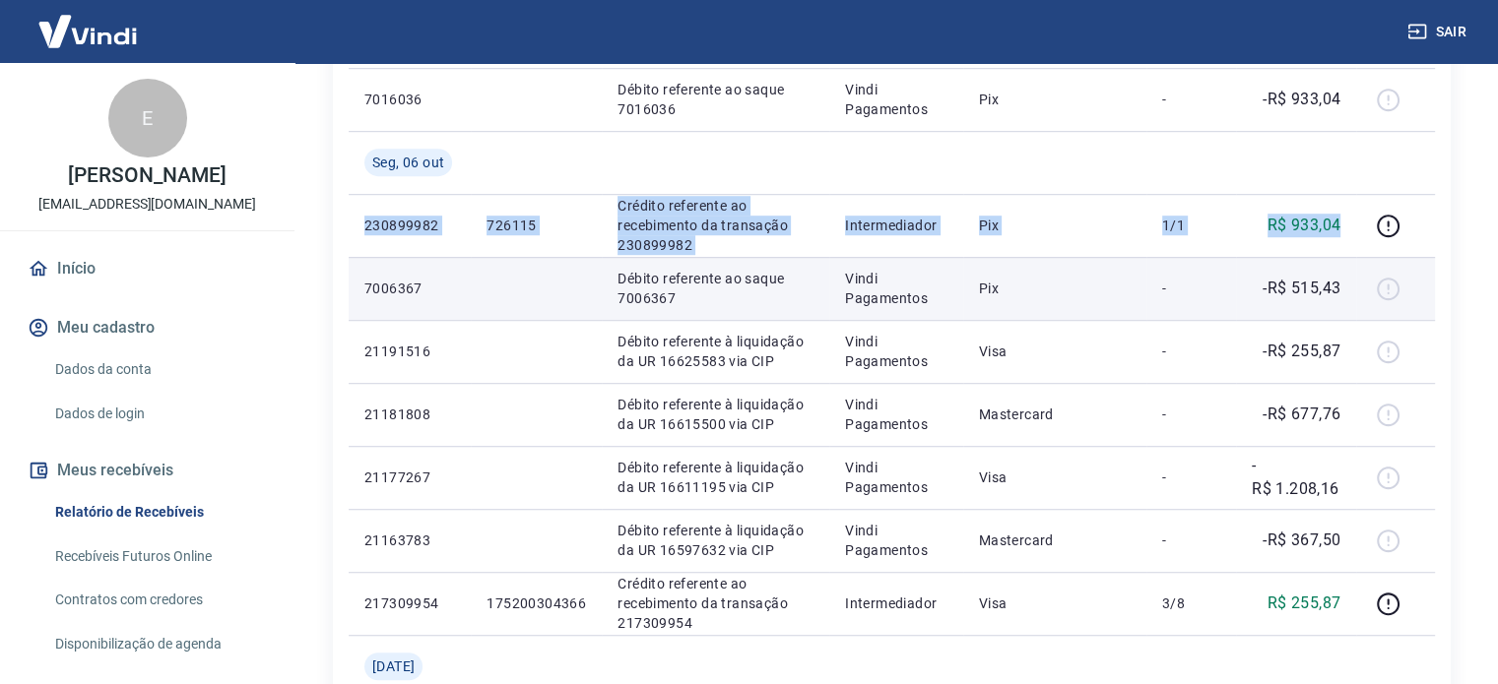
copy tr "230899982 726115 Crédito referente ao recebimento da transação 230899982 Interm…"
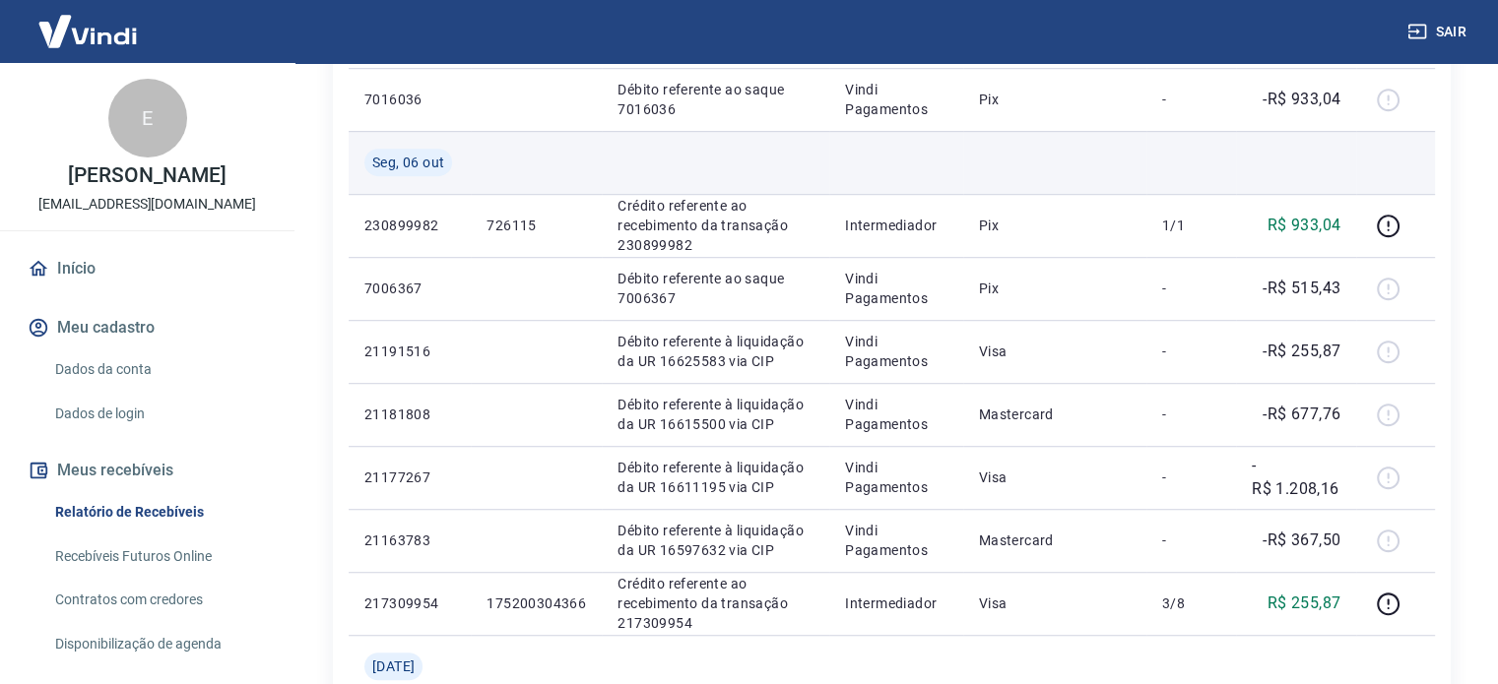
click at [1251, 152] on td at bounding box center [1296, 162] width 120 height 63
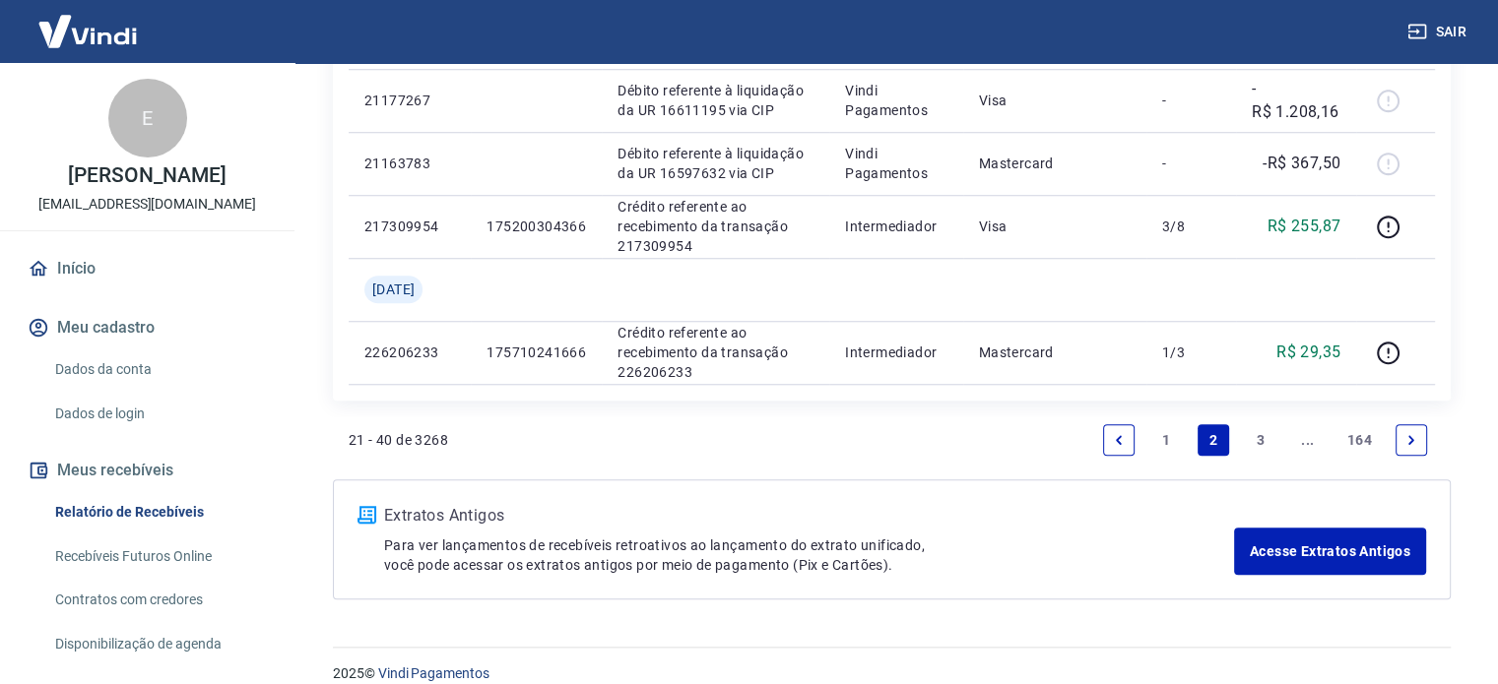
scroll to position [1679, 0]
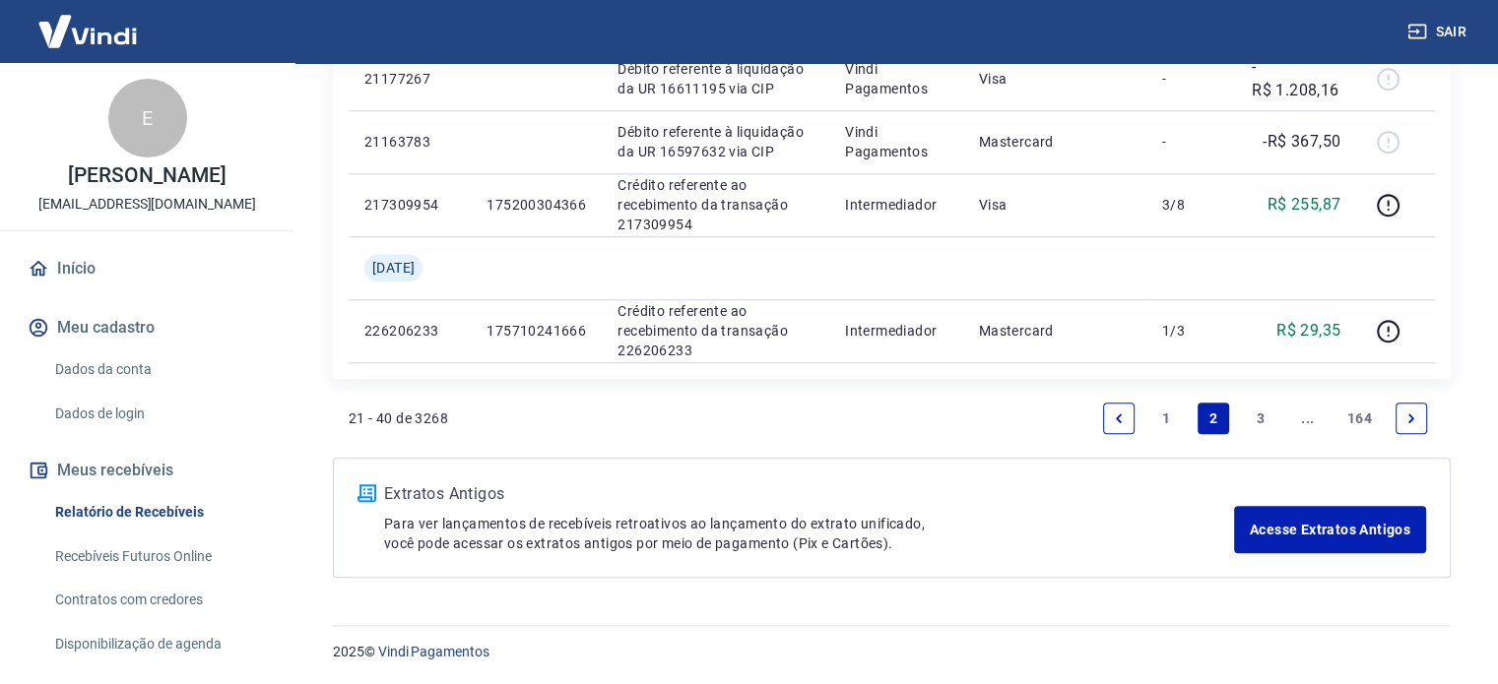
click at [1253, 415] on link "3" at bounding box center [1261, 419] width 32 height 32
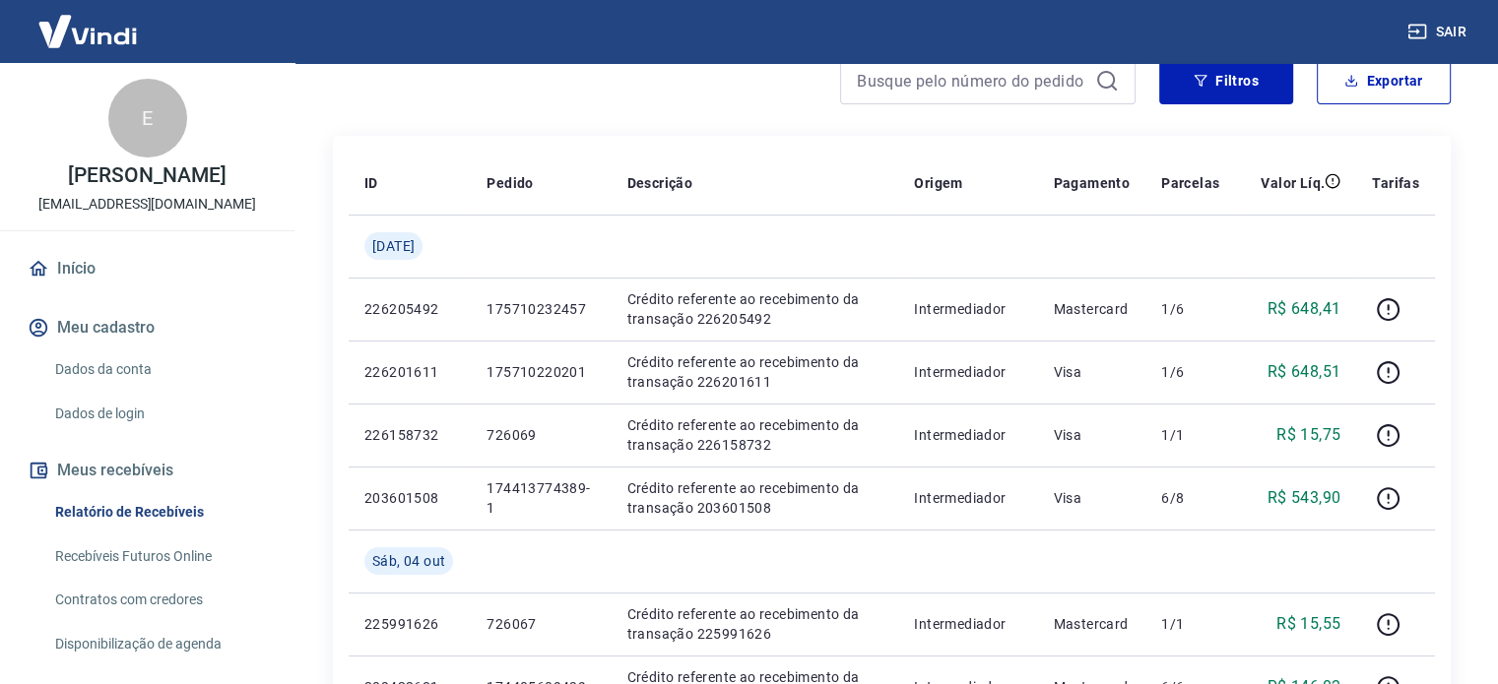
scroll to position [197, 0]
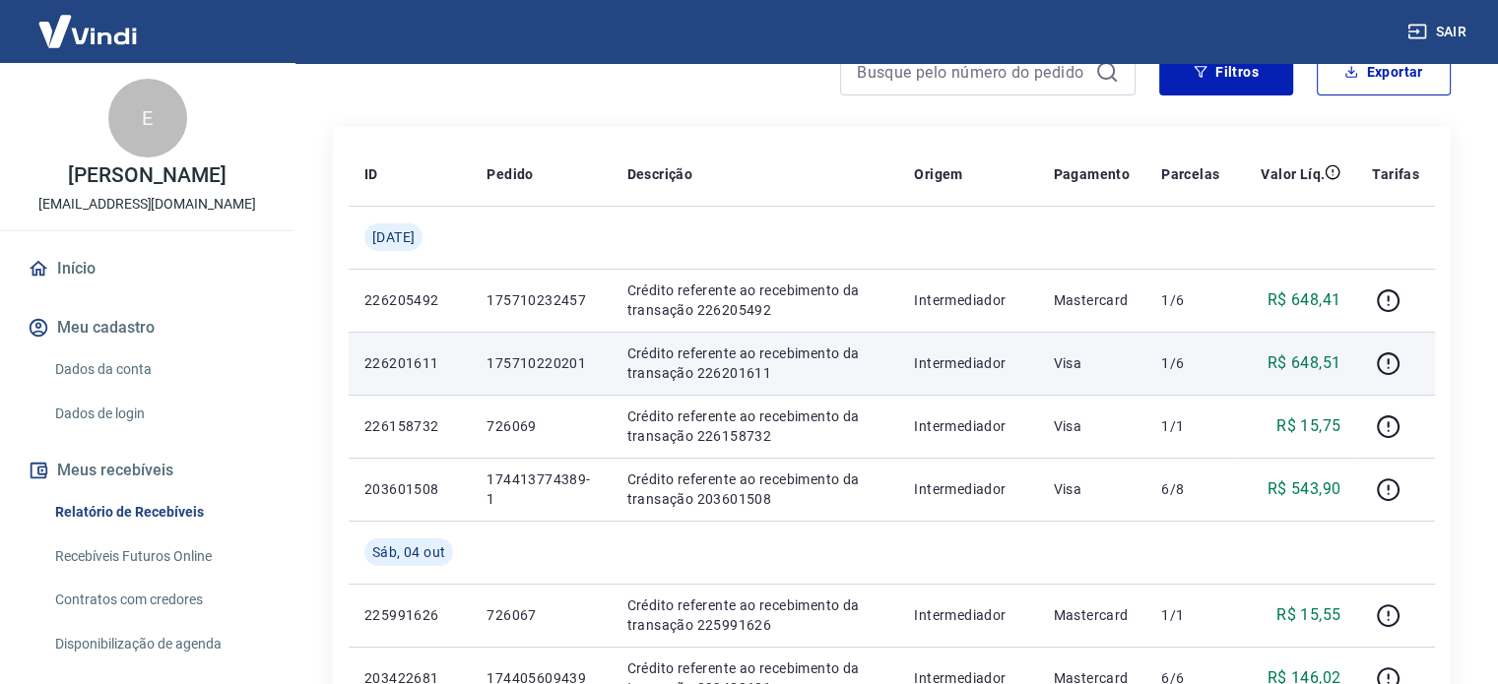
click at [579, 365] on p "175710220201" at bounding box center [541, 364] width 108 height 20
drag, startPoint x: 585, startPoint y: 364, endPoint x: 490, endPoint y: 356, distance: 95.0
click at [490, 356] on p "175710220201" at bounding box center [541, 364] width 108 height 20
drag, startPoint x: 527, startPoint y: 367, endPoint x: 1060, endPoint y: 338, distance: 533.6
click at [1060, 338] on td "Visa" at bounding box center [1091, 363] width 108 height 63
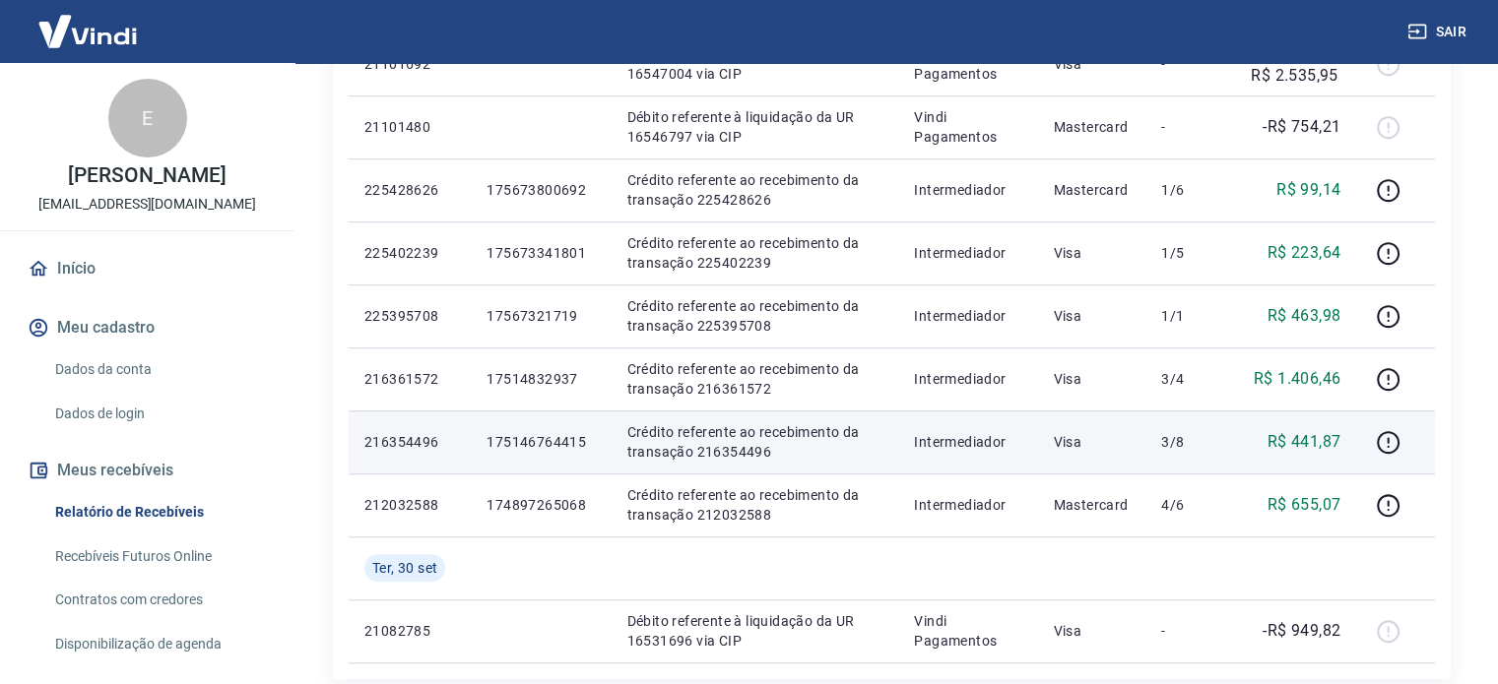
scroll to position [1679, 0]
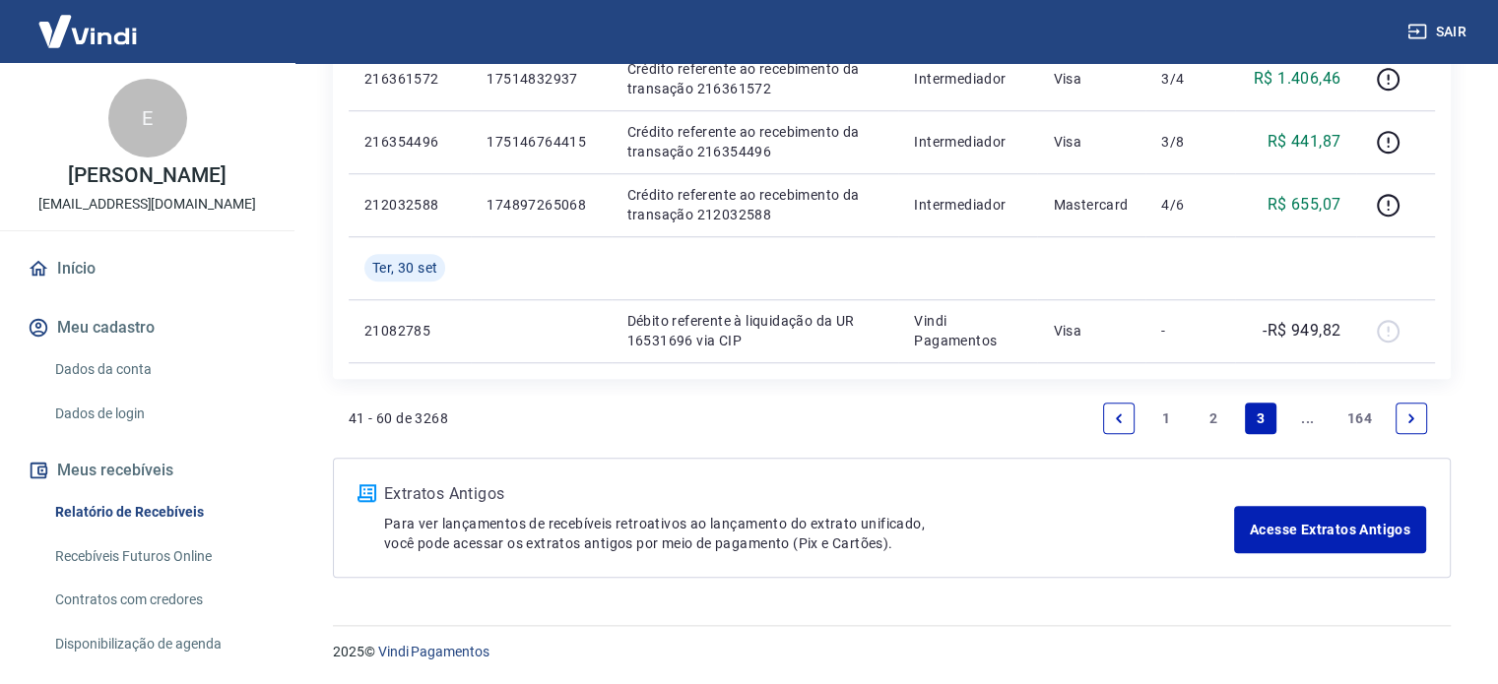
click at [1213, 417] on link "2" at bounding box center [1214, 419] width 32 height 32
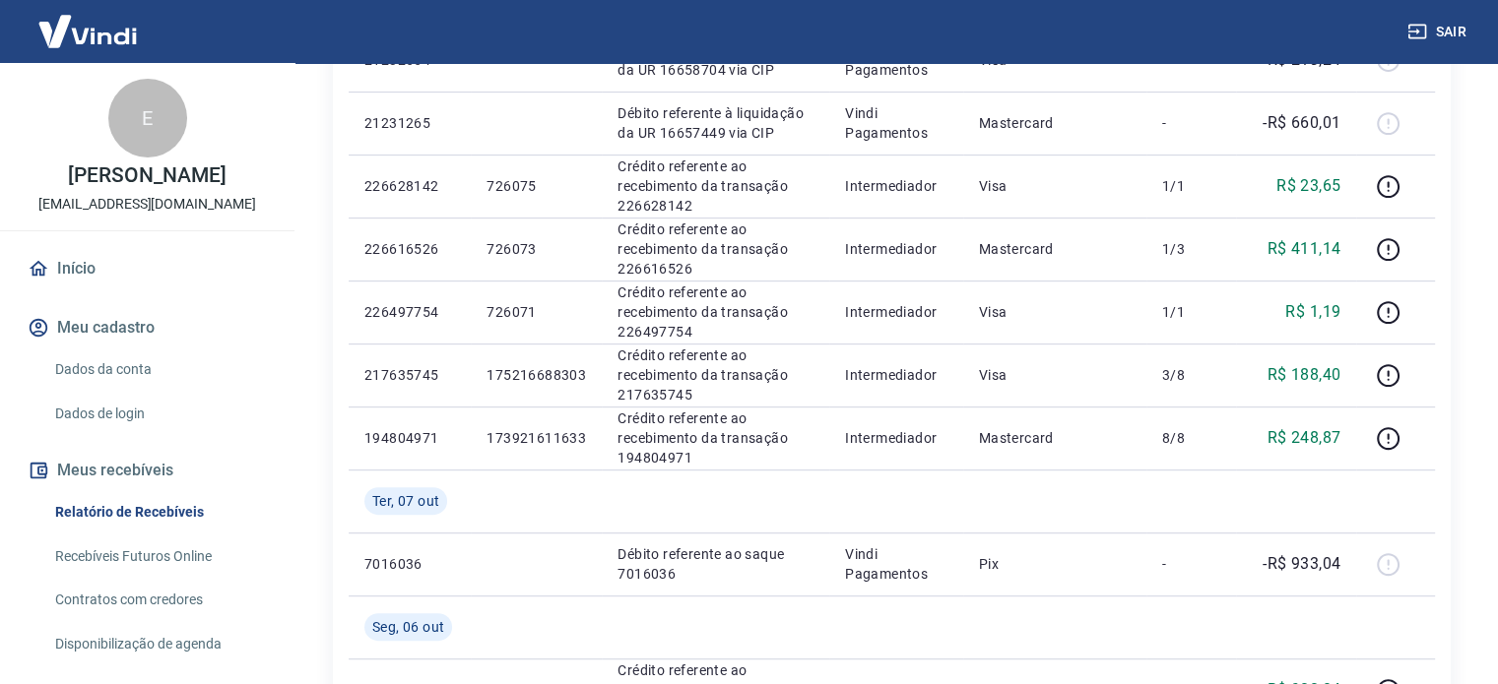
scroll to position [793, 0]
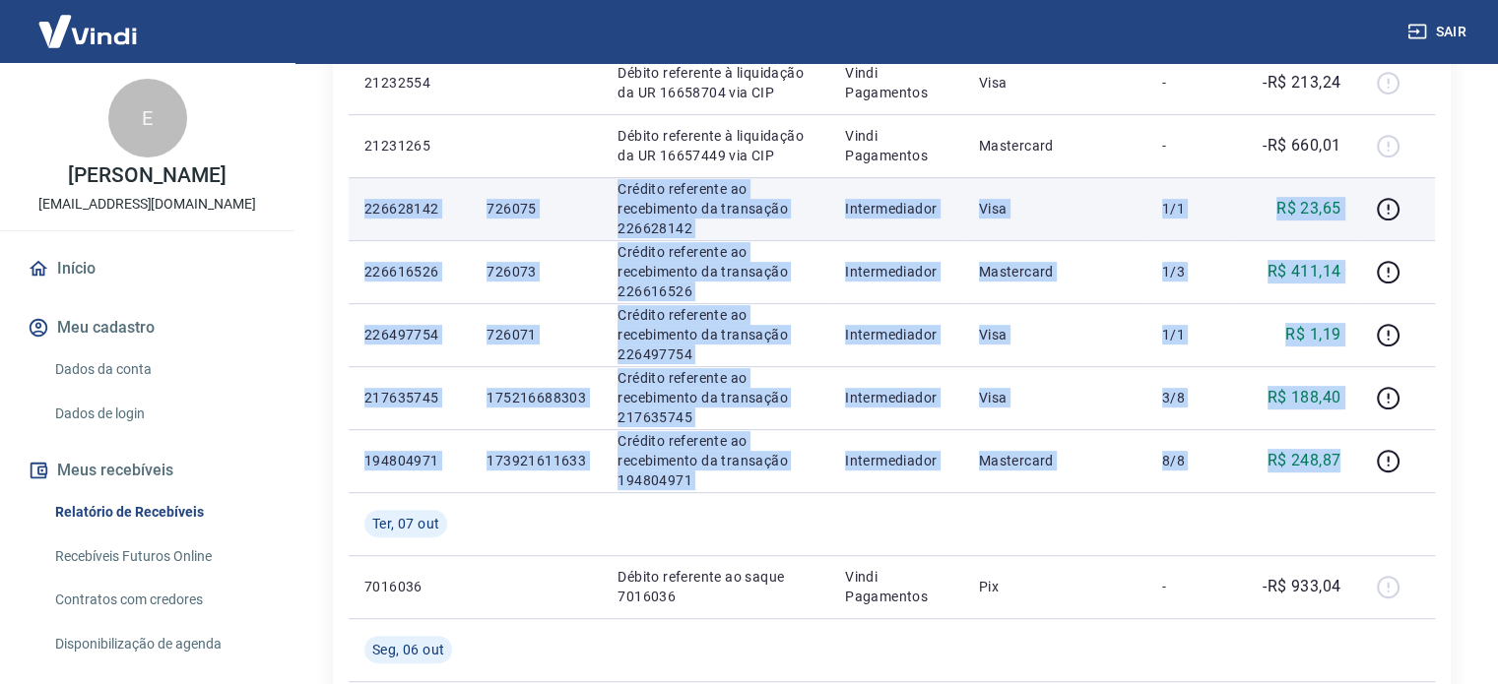
drag, startPoint x: 1338, startPoint y: 460, endPoint x: 357, endPoint y: 216, distance: 1011.8
click at [357, 216] on tbody "[DATE] 21274833 Débito referente à liquidação da UR 16693459 via CIP Vindi Paga…" at bounding box center [892, 429] width 1086 height 1639
copy tbody "226628142 726075 Crédito referente ao recebimento da transação 226628142 Interm…"
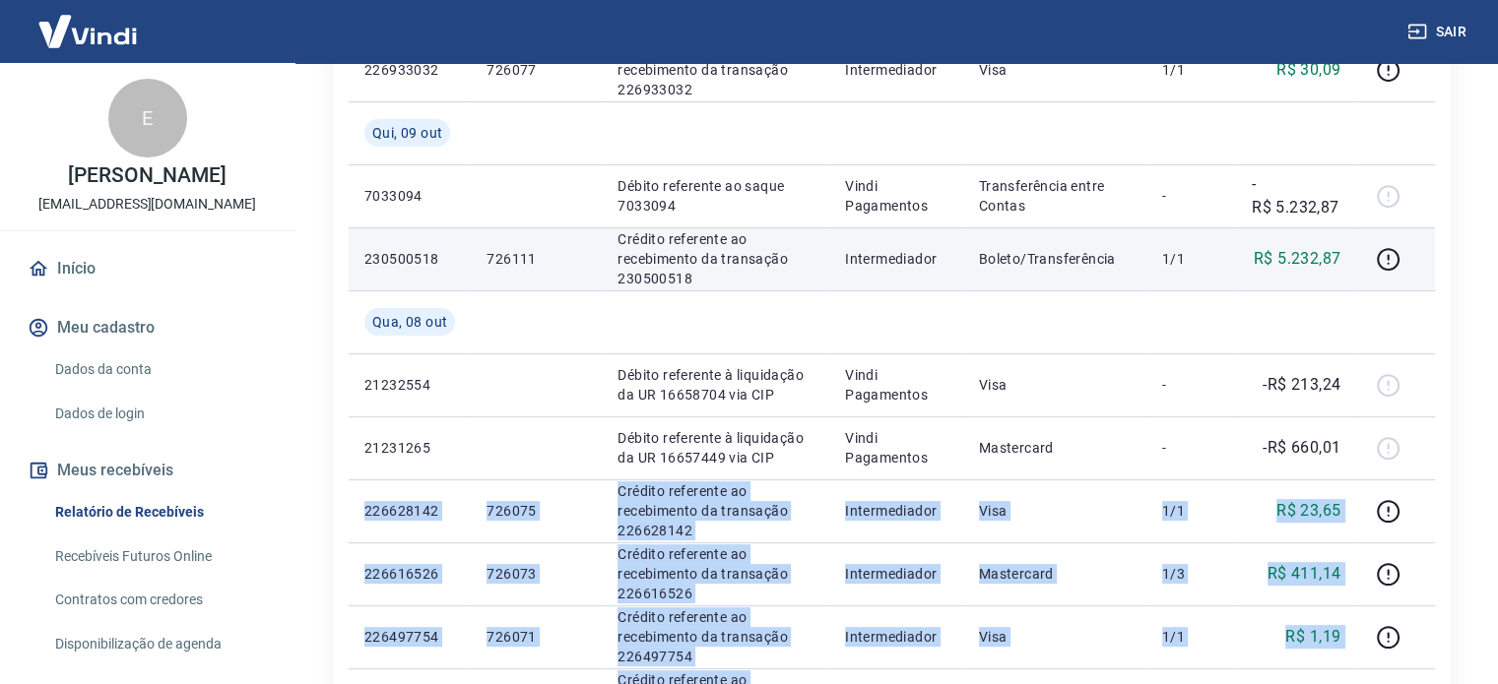
scroll to position [497, 0]
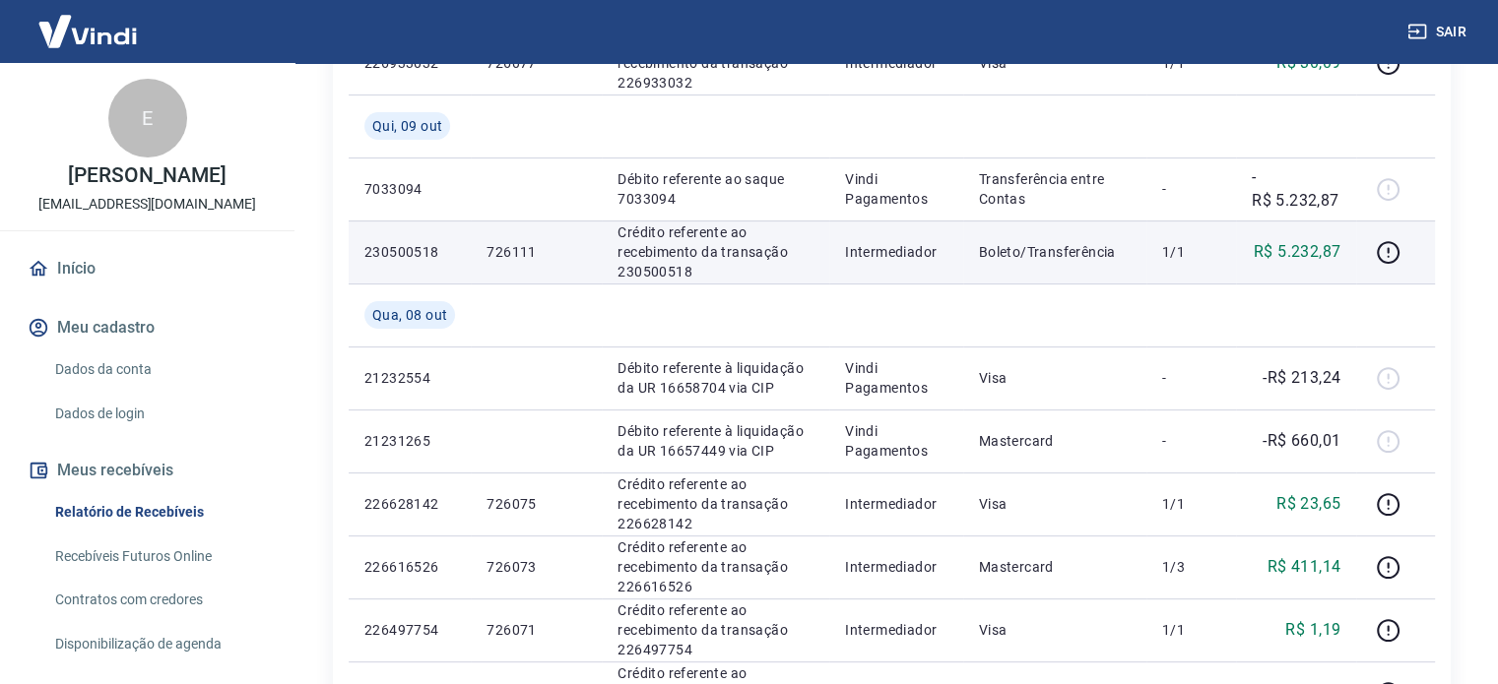
click at [1349, 262] on td "R$ 5.232,87" at bounding box center [1296, 252] width 120 height 63
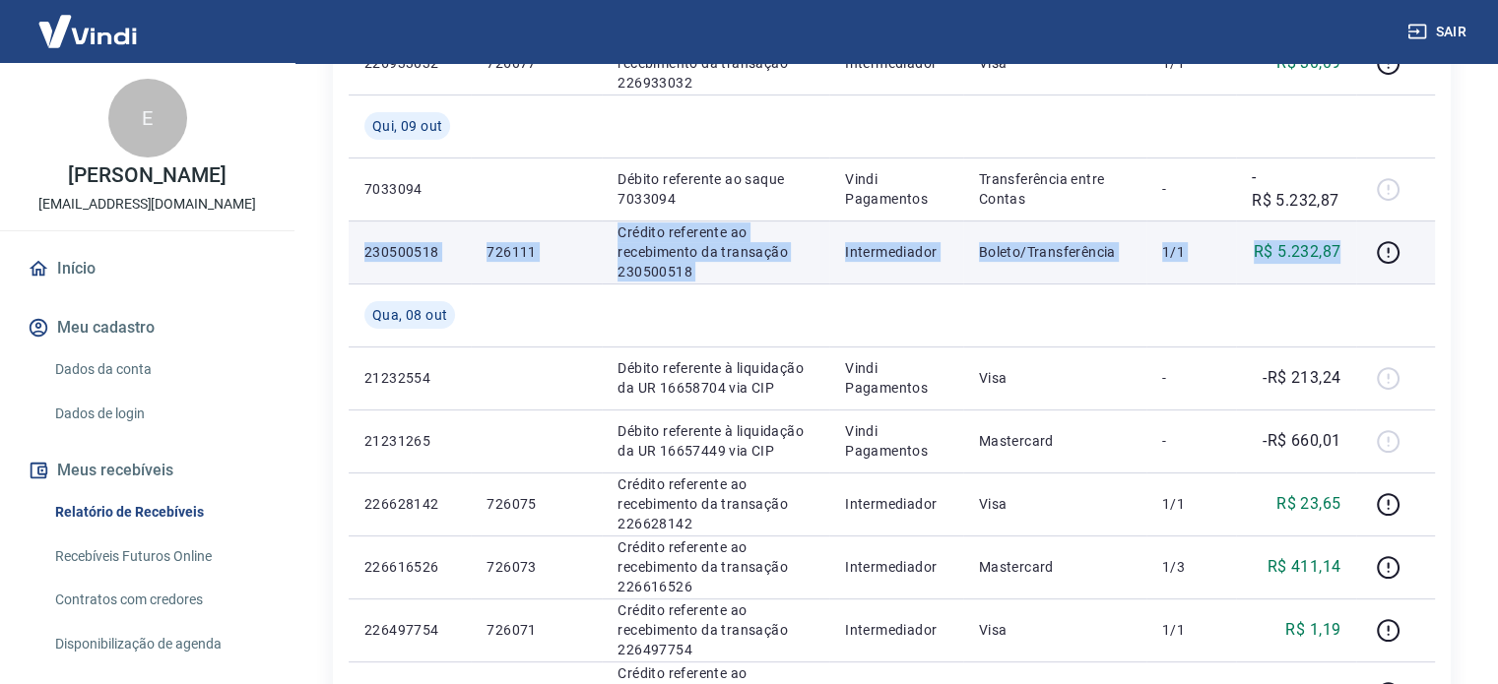
drag, startPoint x: 1341, startPoint y: 248, endPoint x: 358, endPoint y: 251, distance: 982.9
click at [358, 251] on tr "230500518 726111 Crédito referente ao recebimento da transação 230500518 Interm…" at bounding box center [892, 252] width 1086 height 63
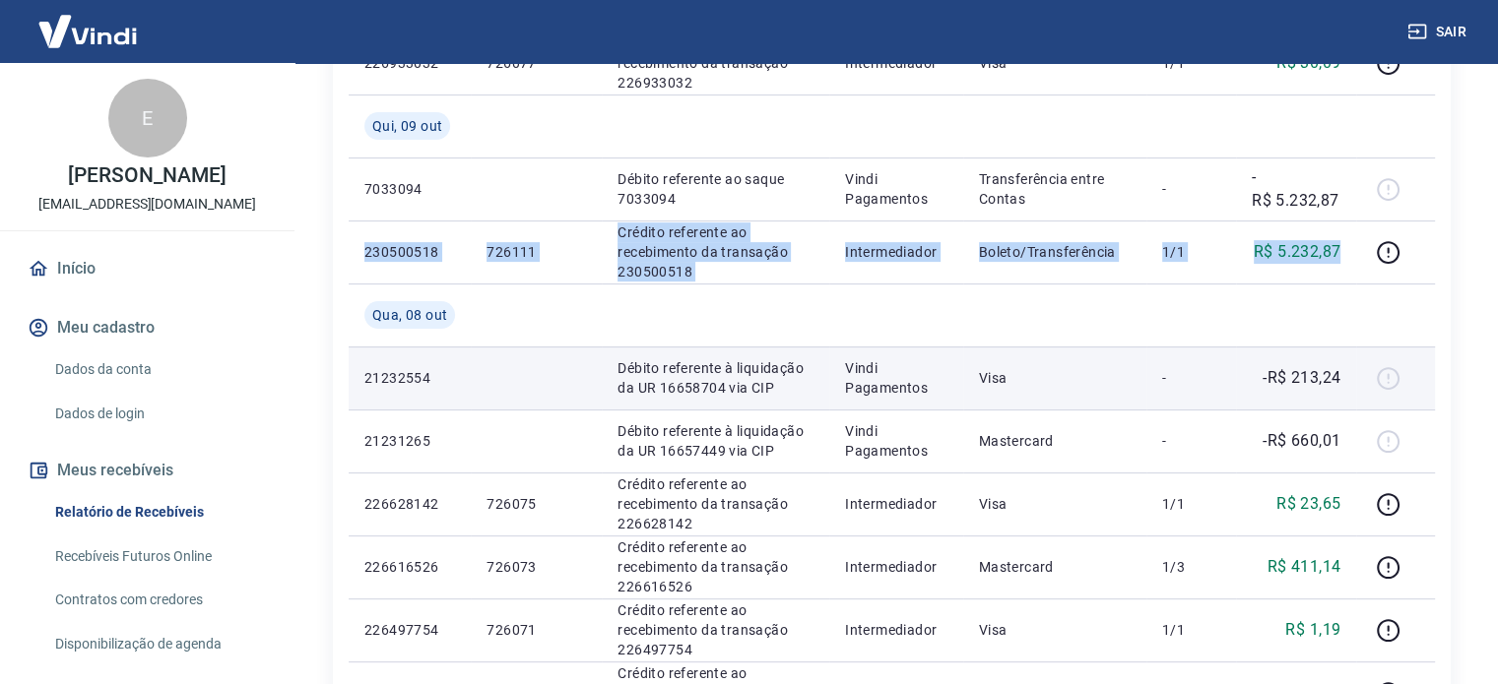
copy tr "230500518 726111 Crédito referente ao recebimento da transação 230500518 Interm…"
